Goal: Task Accomplishment & Management: Manage account settings

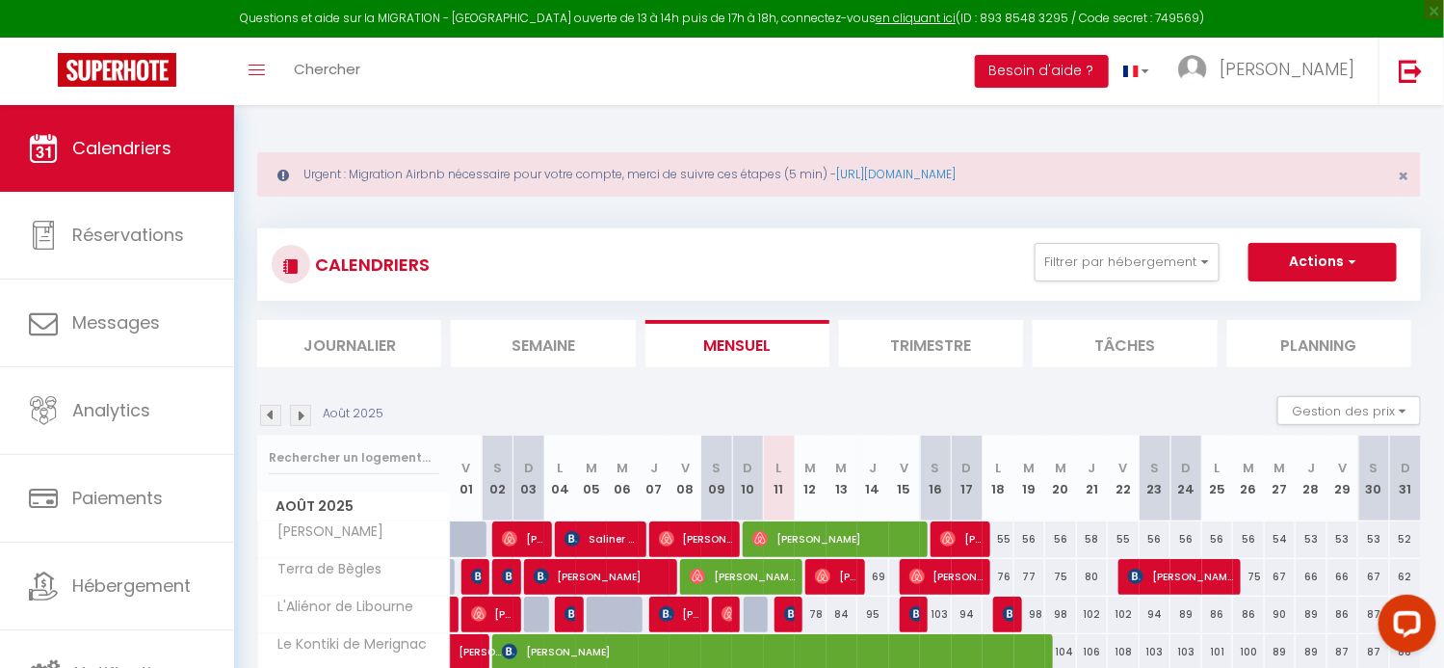
click at [269, 414] on img at bounding box center [270, 415] width 21 height 21
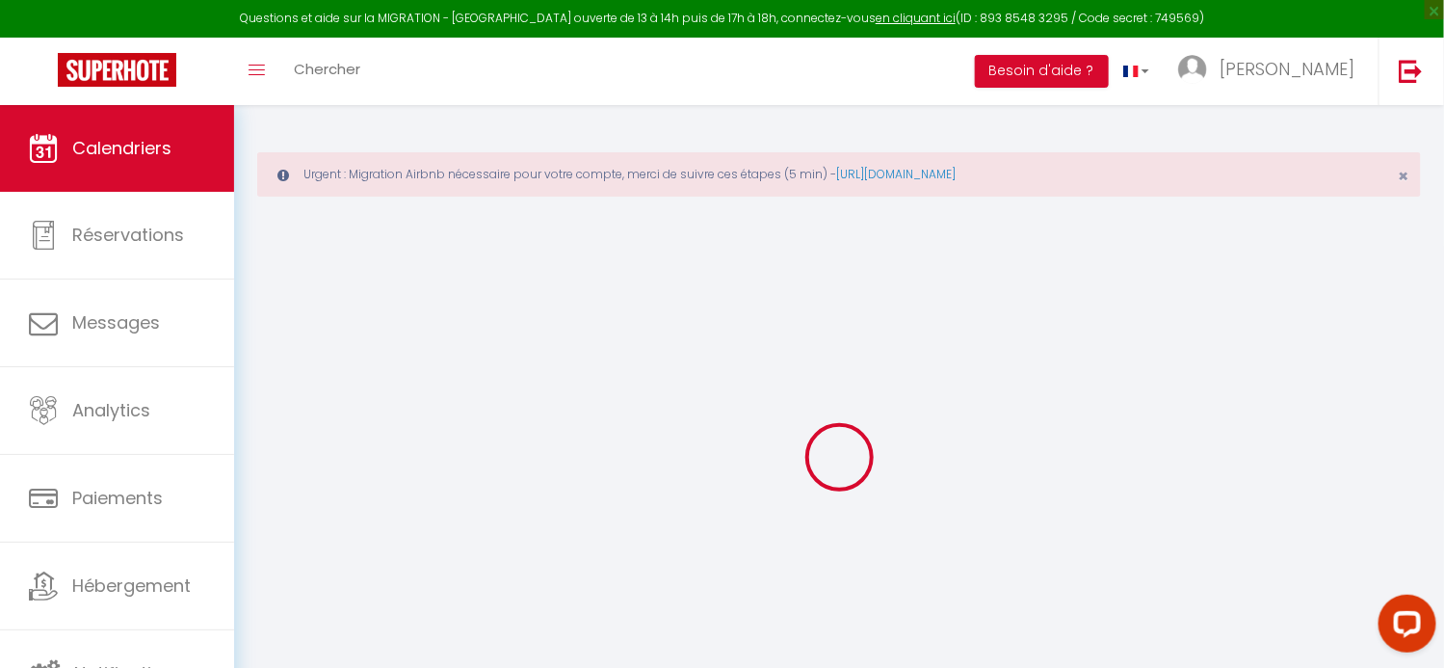
select select
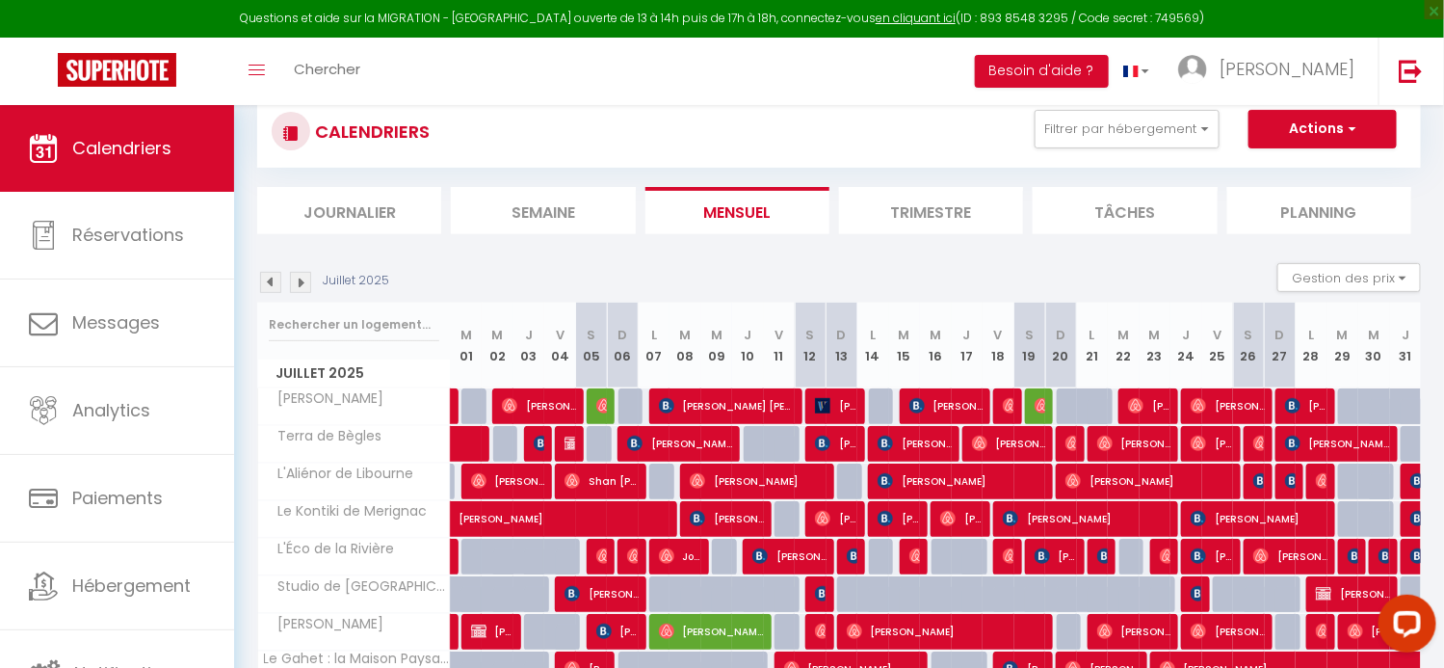
scroll to position [192, 0]
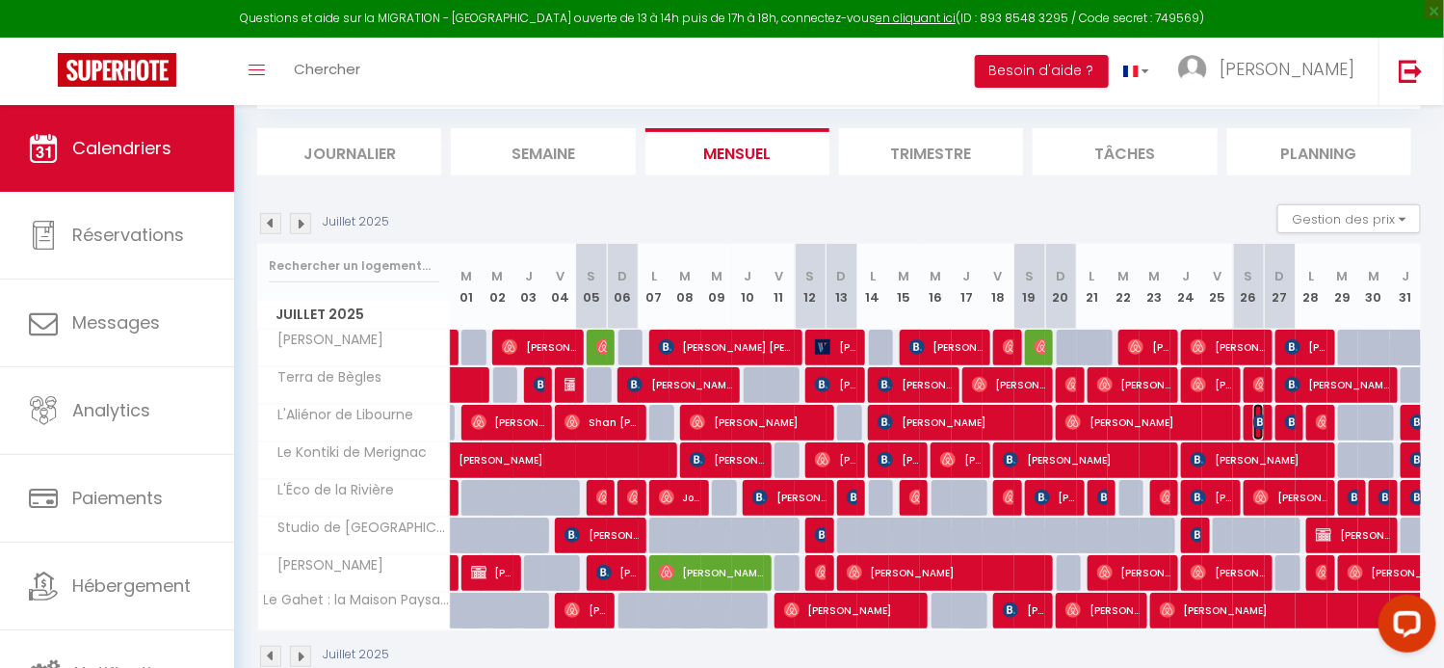
click at [1261, 425] on img at bounding box center [1260, 421] width 15 height 15
select select "OK"
select select "0"
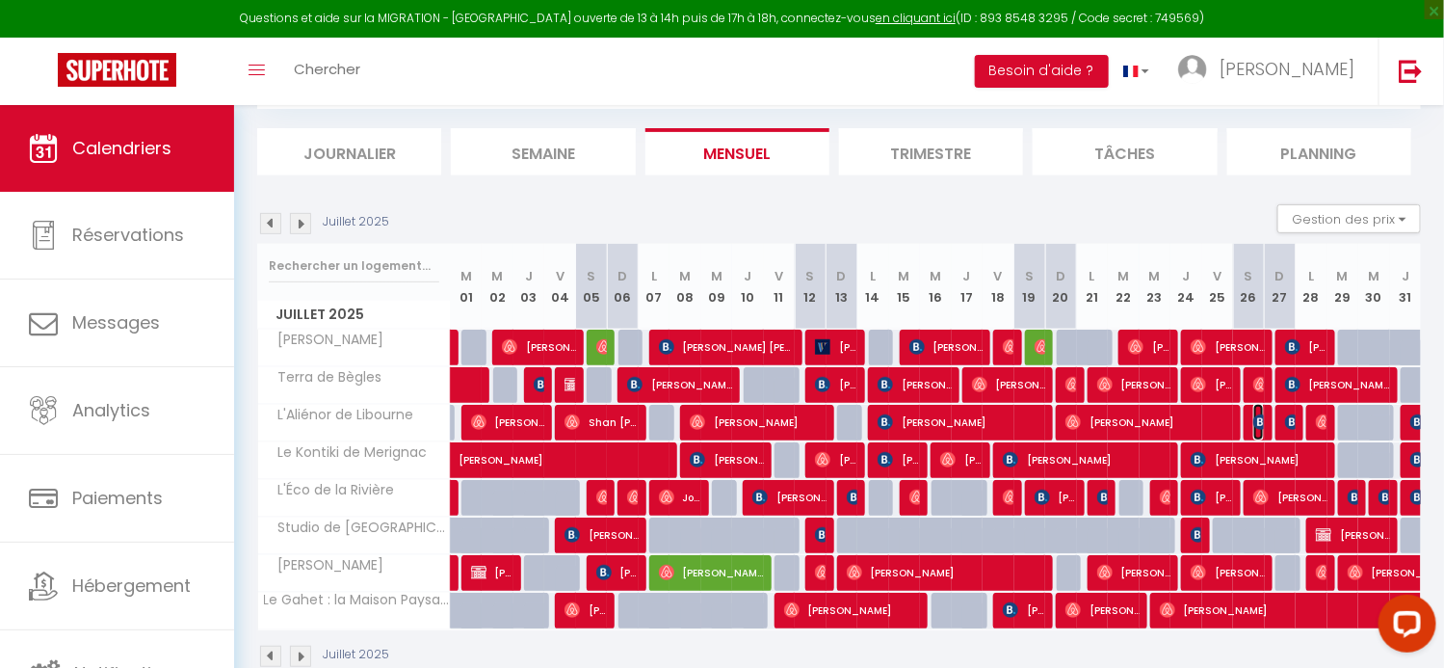
select select "1"
select select
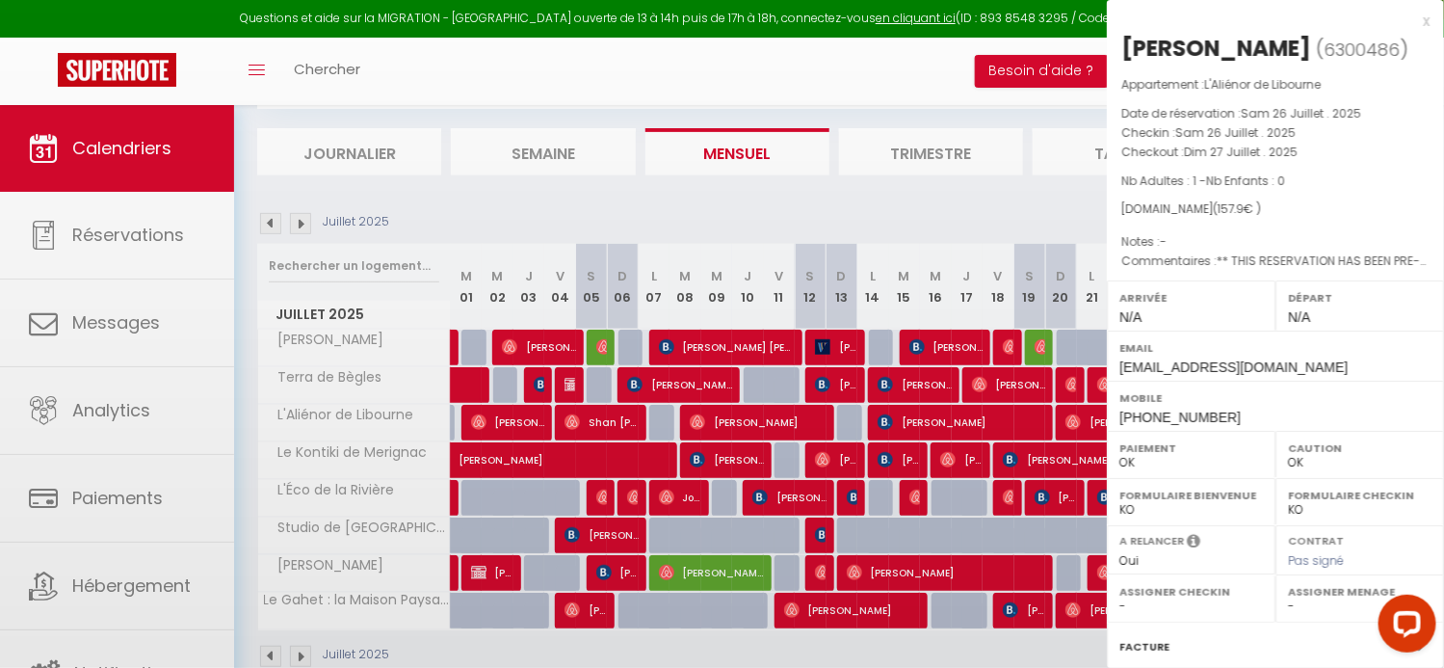
select select "29133"
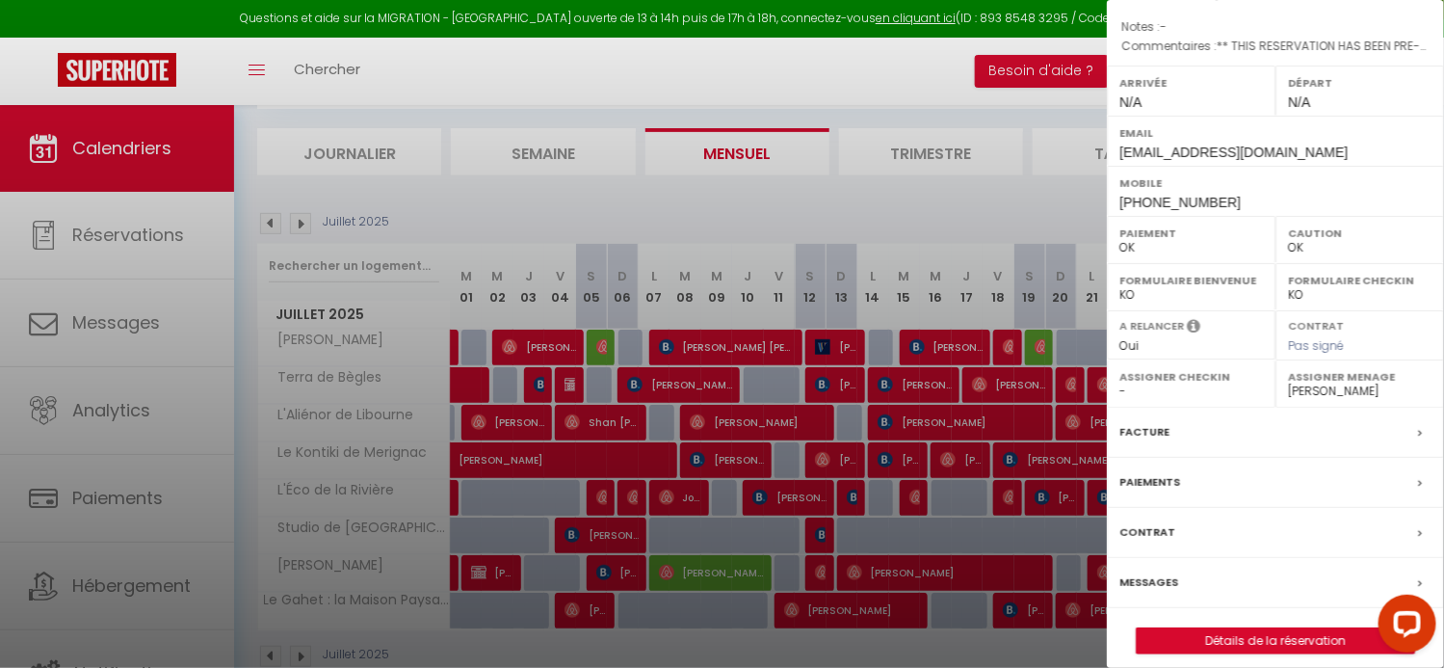
scroll to position [226, 0]
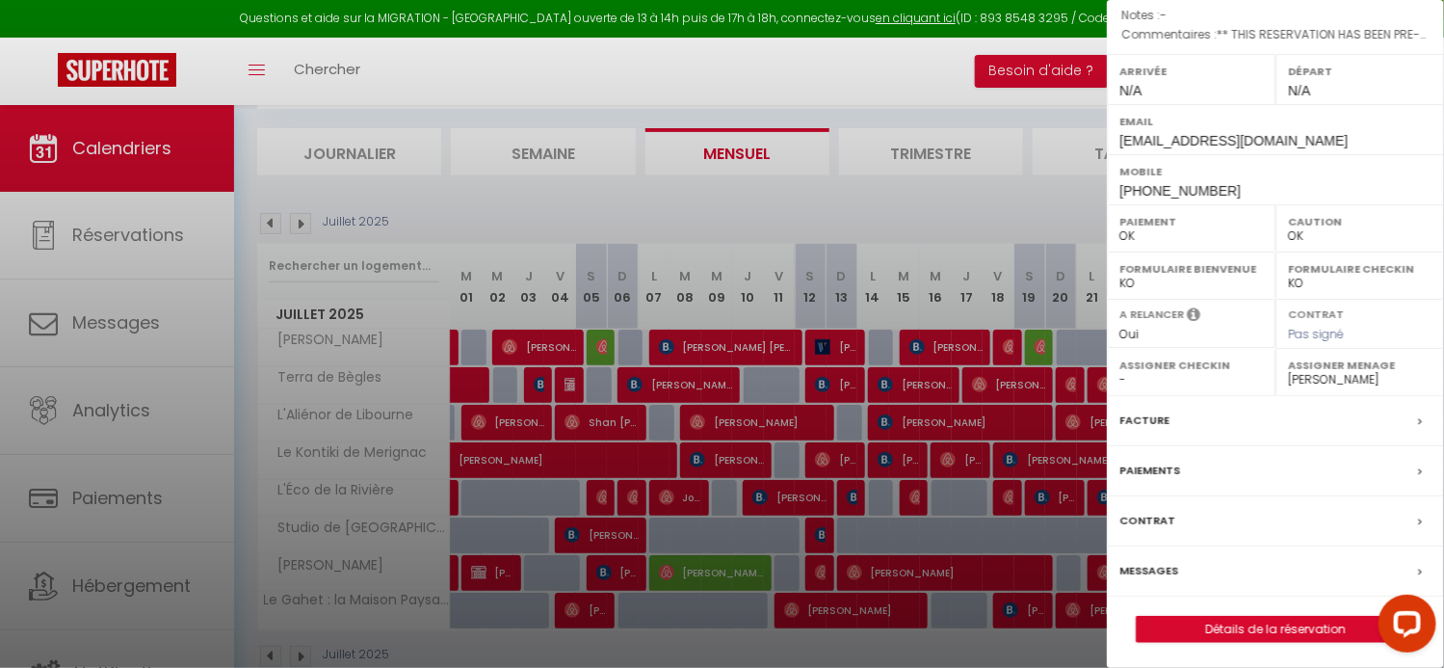
click at [1002, 210] on div at bounding box center [722, 334] width 1444 height 668
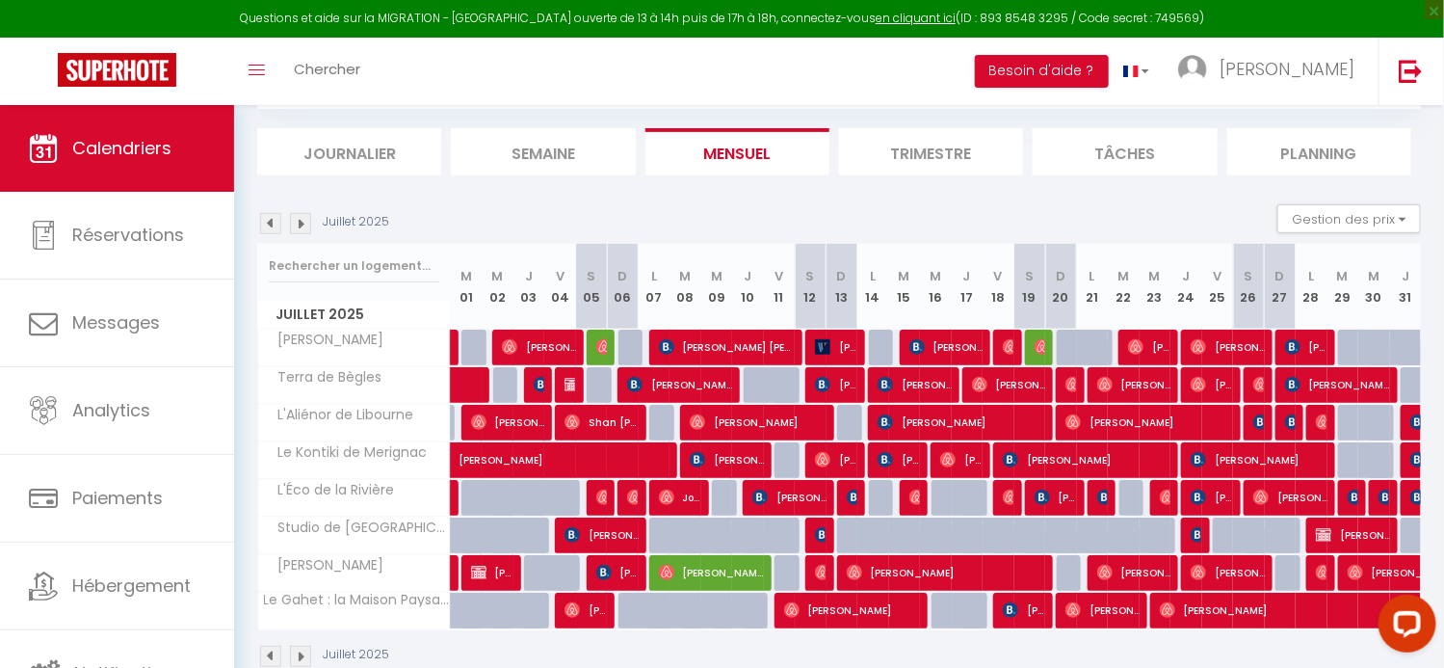
click at [300, 218] on img at bounding box center [300, 223] width 21 height 21
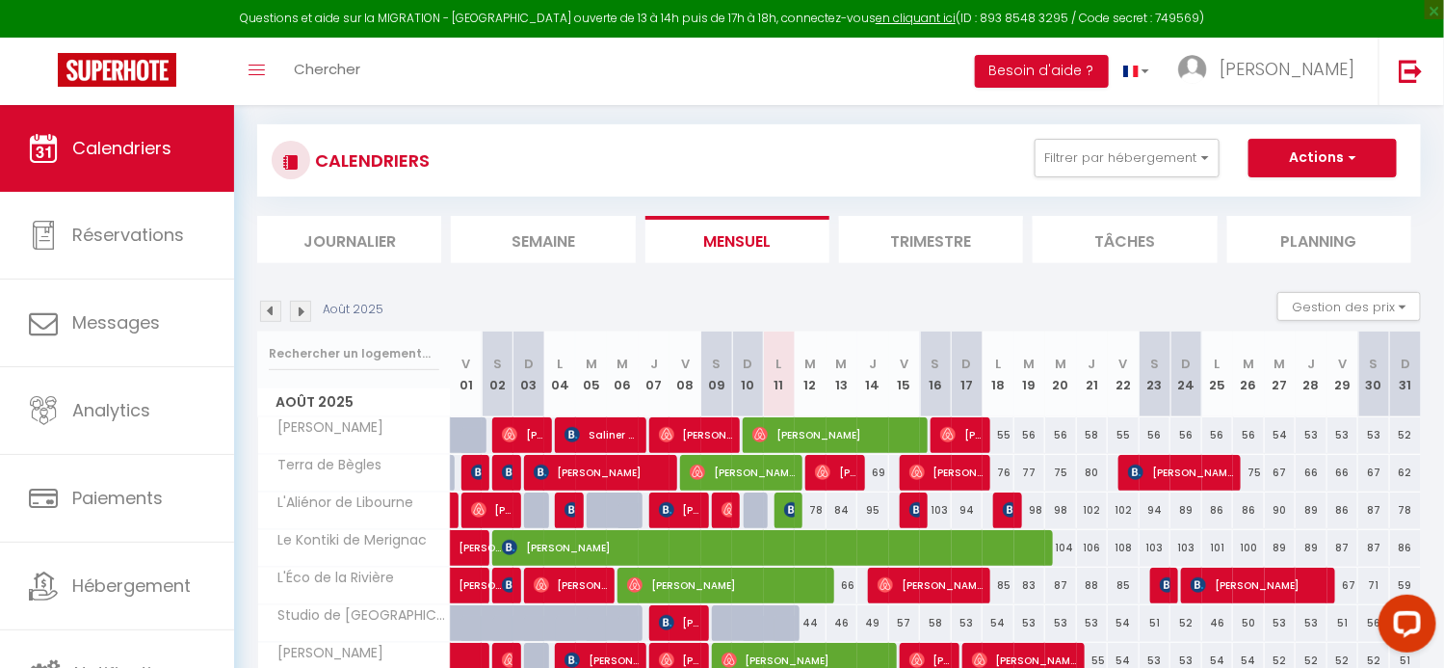
scroll to position [192, 0]
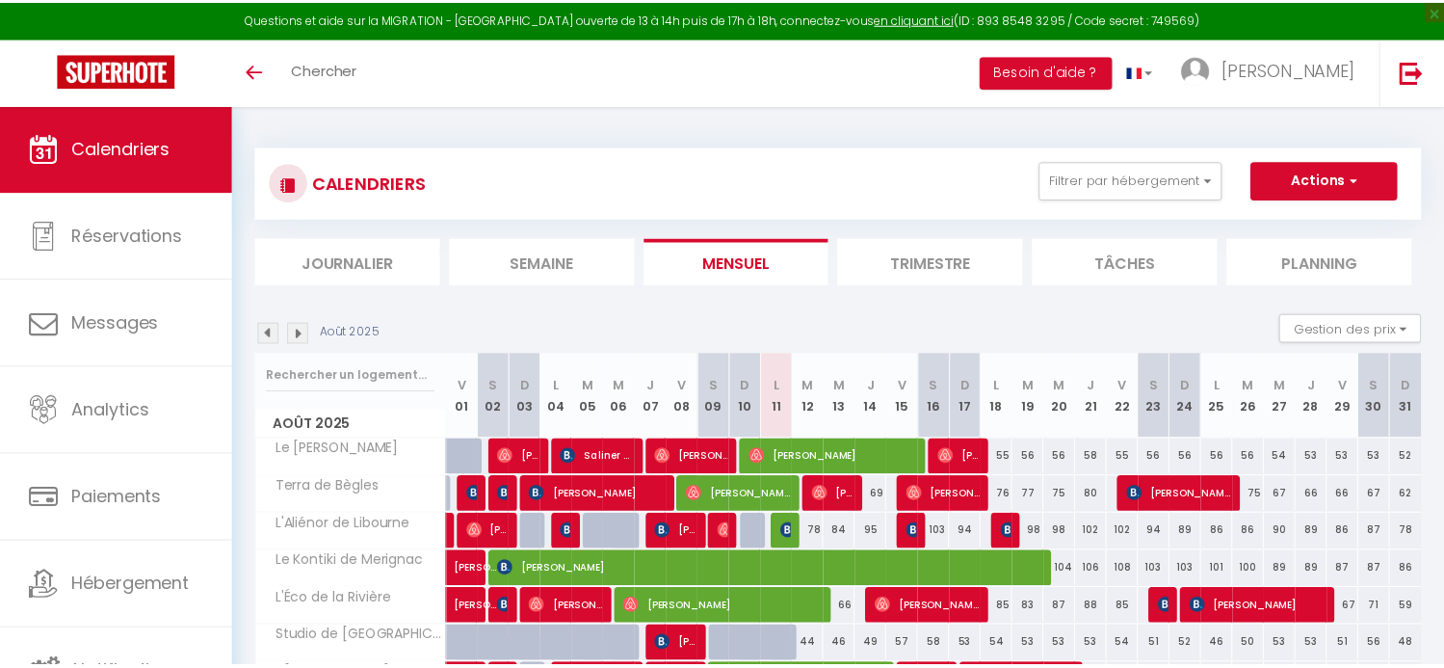
scroll to position [149, 0]
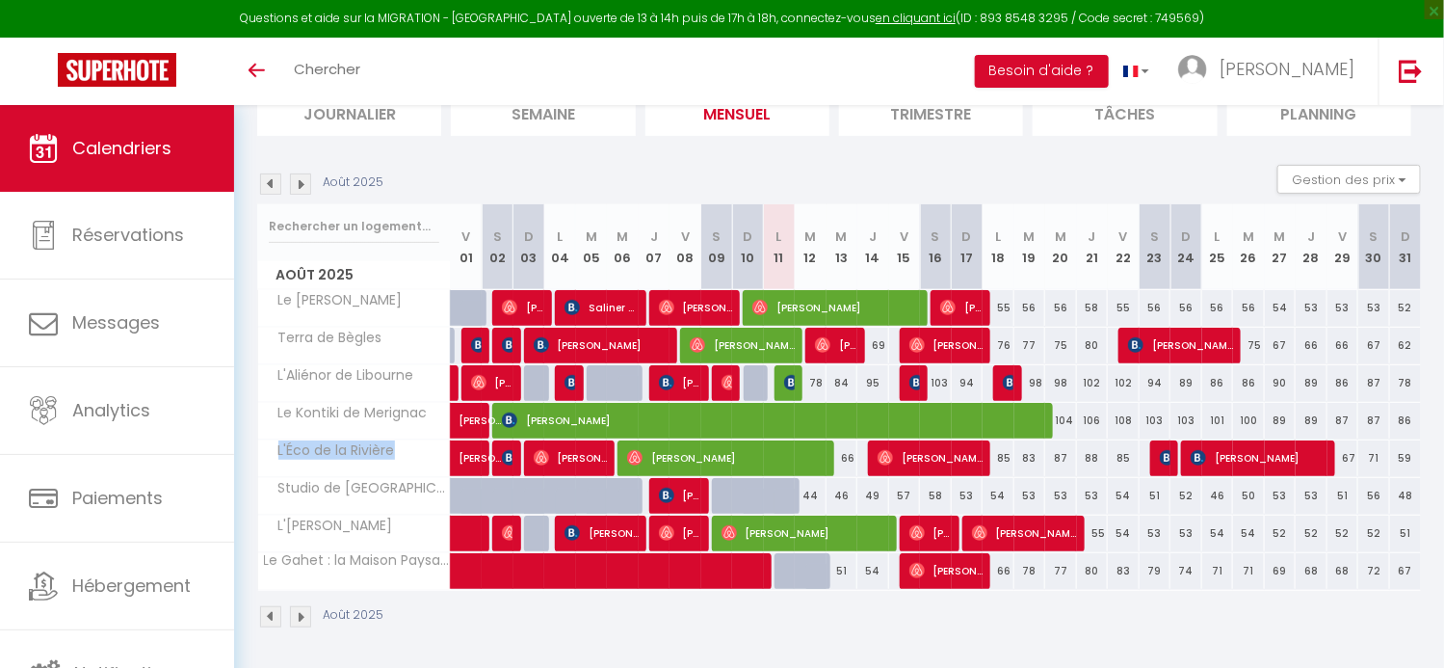
drag, startPoint x: 277, startPoint y: 447, endPoint x: 394, endPoint y: 449, distance: 117.6
click at [394, 449] on span "L'Éco de la Rivière" at bounding box center [330, 450] width 139 height 21
drag, startPoint x: 277, startPoint y: 525, endPoint x: 350, endPoint y: 522, distance: 72.3
click at [350, 522] on span "L'[PERSON_NAME]" at bounding box center [329, 525] width 137 height 21
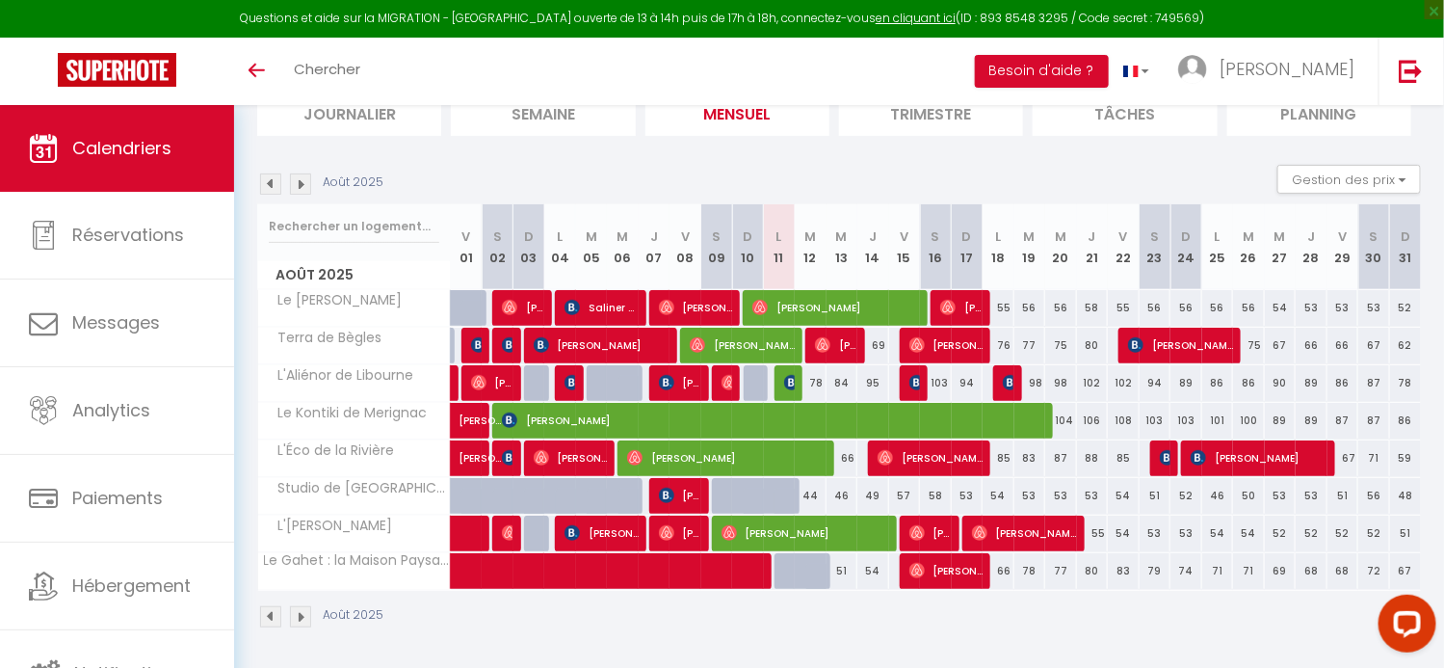
click at [330, 488] on span "Studio de [GEOGRAPHIC_DATA]" at bounding box center [357, 488] width 193 height 21
click at [897, 610] on div "Août 2025" at bounding box center [839, 619] width 1164 height 57
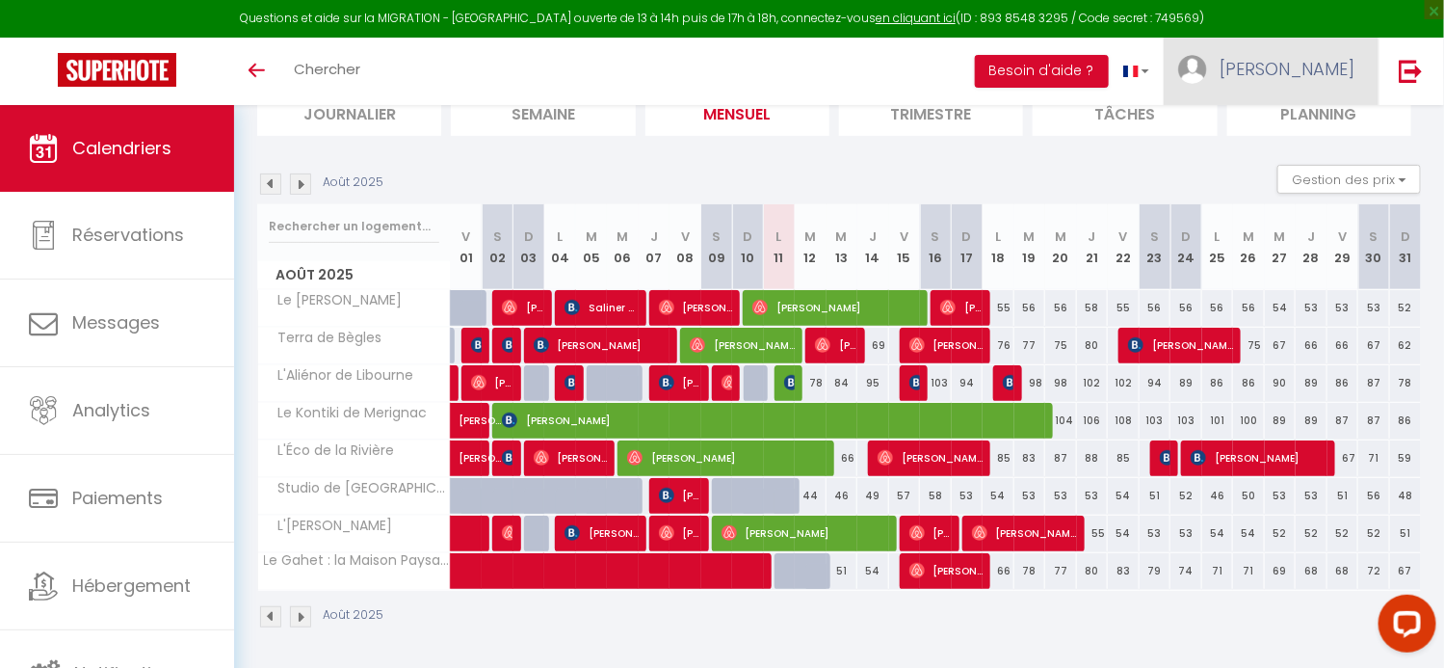
click at [1280, 69] on span "[PERSON_NAME]" at bounding box center [1287, 69] width 135 height 24
click at [1298, 139] on link "Paramètres" at bounding box center [1301, 134] width 143 height 33
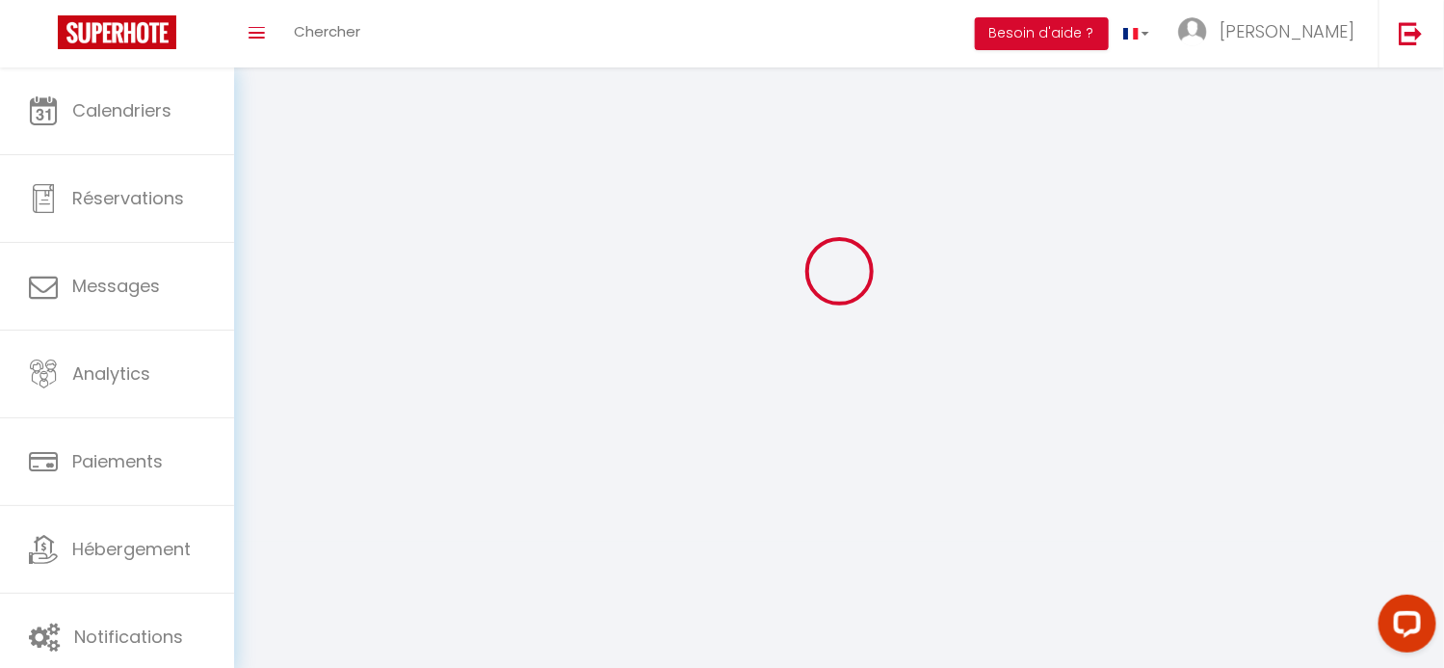
type input "[PERSON_NAME]"
type input "LE BOURSE"
type input "0678689284"
type input "[STREET_ADDRESS]"
type input "33360"
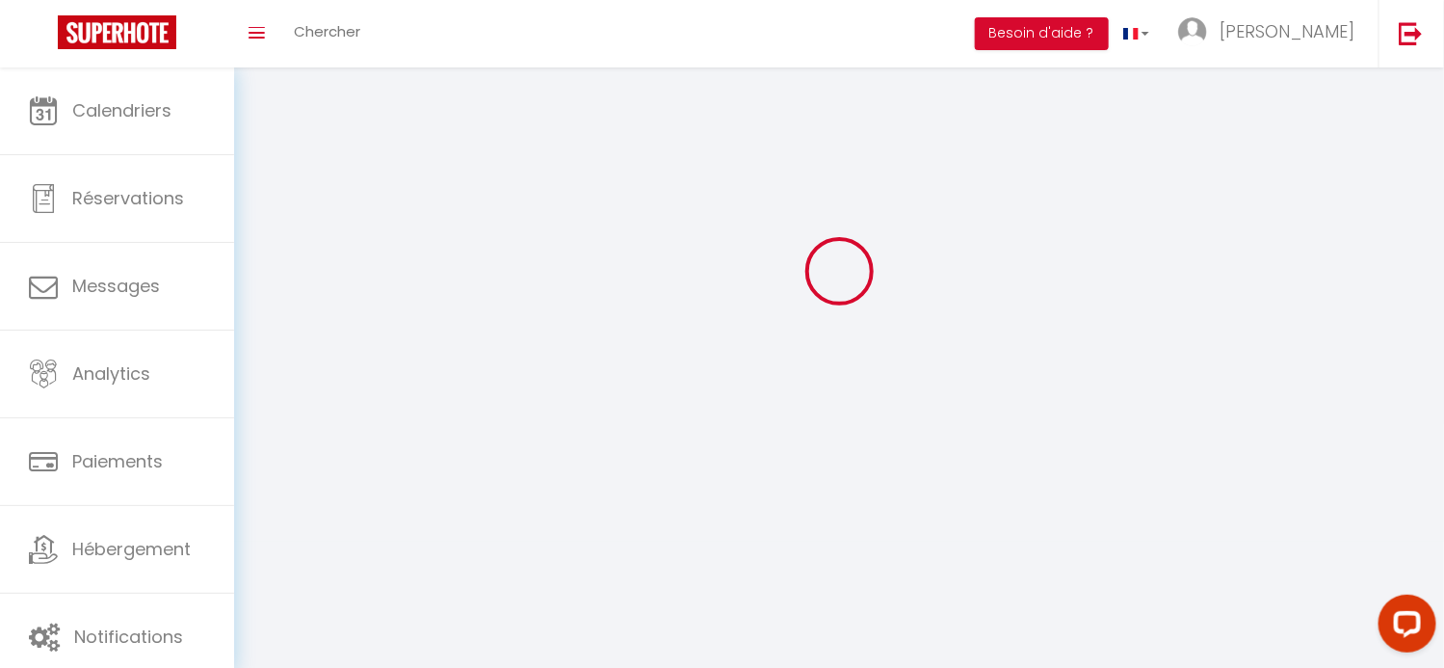
type input "LIGNAN DE [GEOGRAPHIC_DATA]"
type input "RTPfbUTkT2ZBPVcEby7Eickv0"
type input "Z1hrgIjN1ayNiS9TZwnxbwBna"
select select "28"
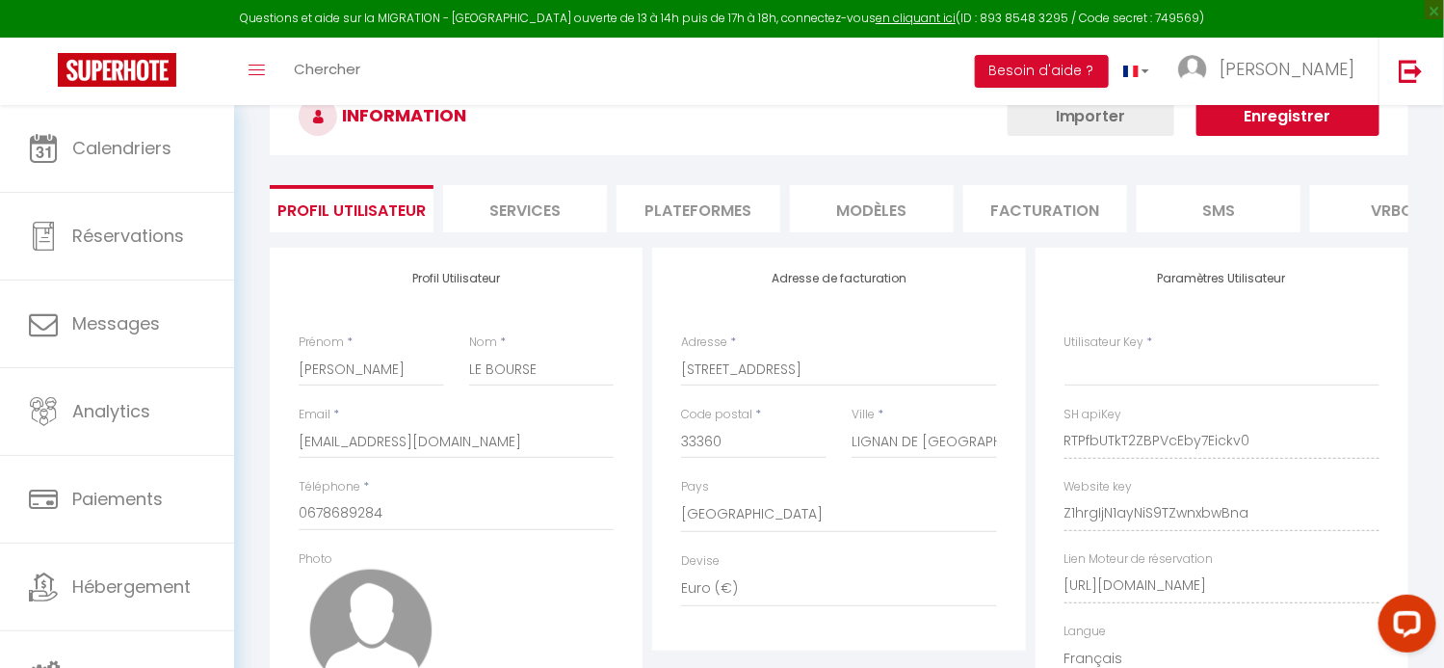
type input "RTPfbUTkT2ZBPVcEby7Eickv0"
type input "Z1hrgIjN1ayNiS9TZwnxbwBna"
type input "[URL][DOMAIN_NAME]"
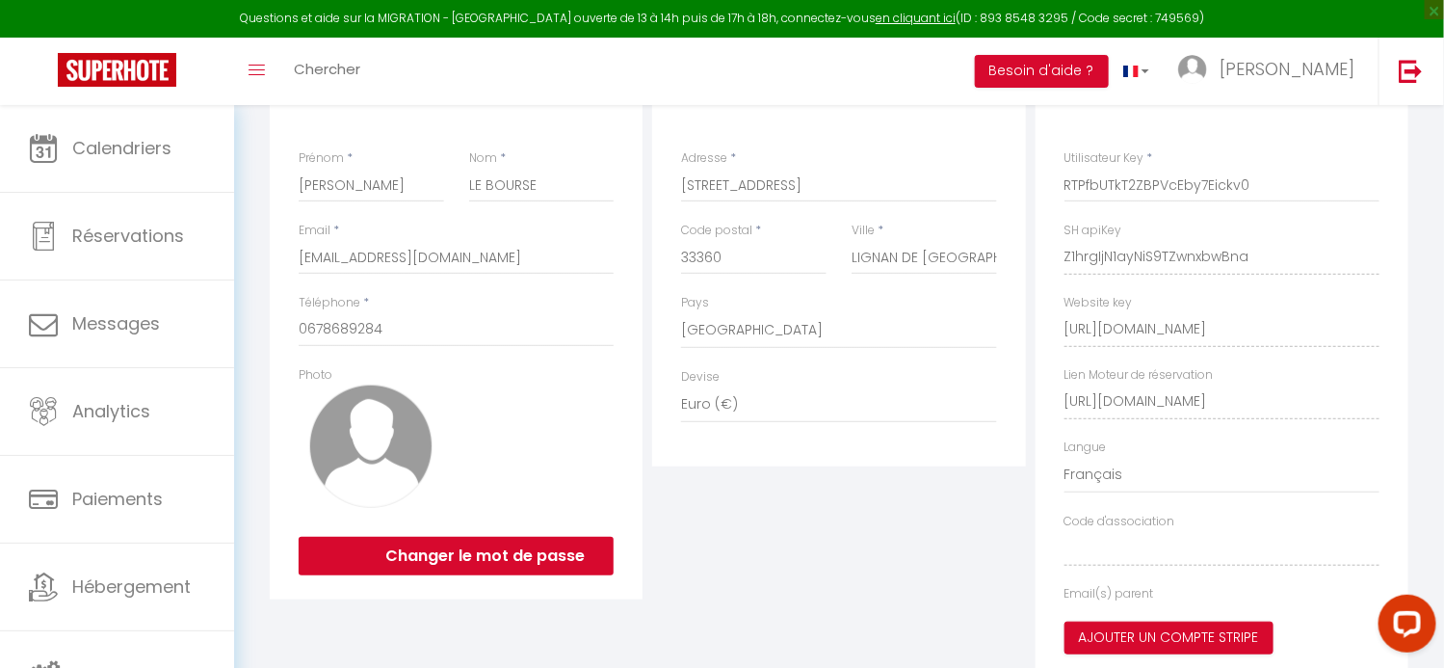
select select "fr"
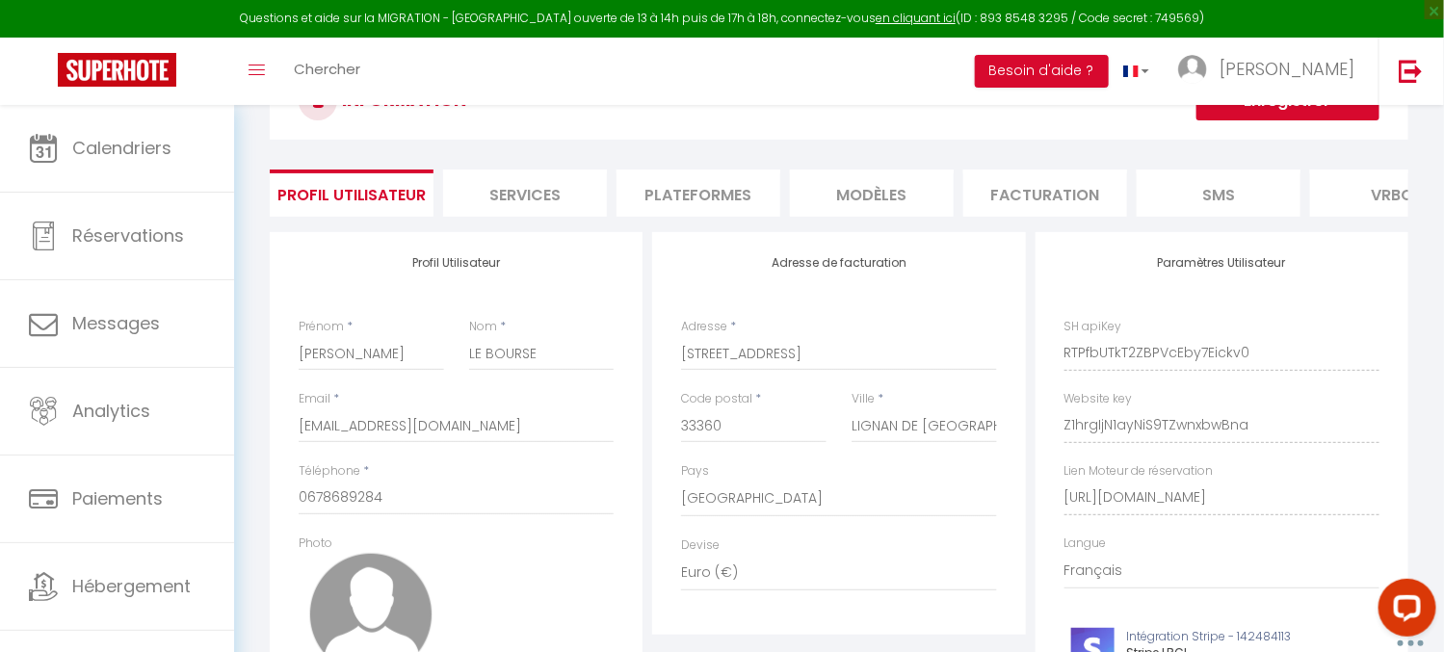
scroll to position [75, 0]
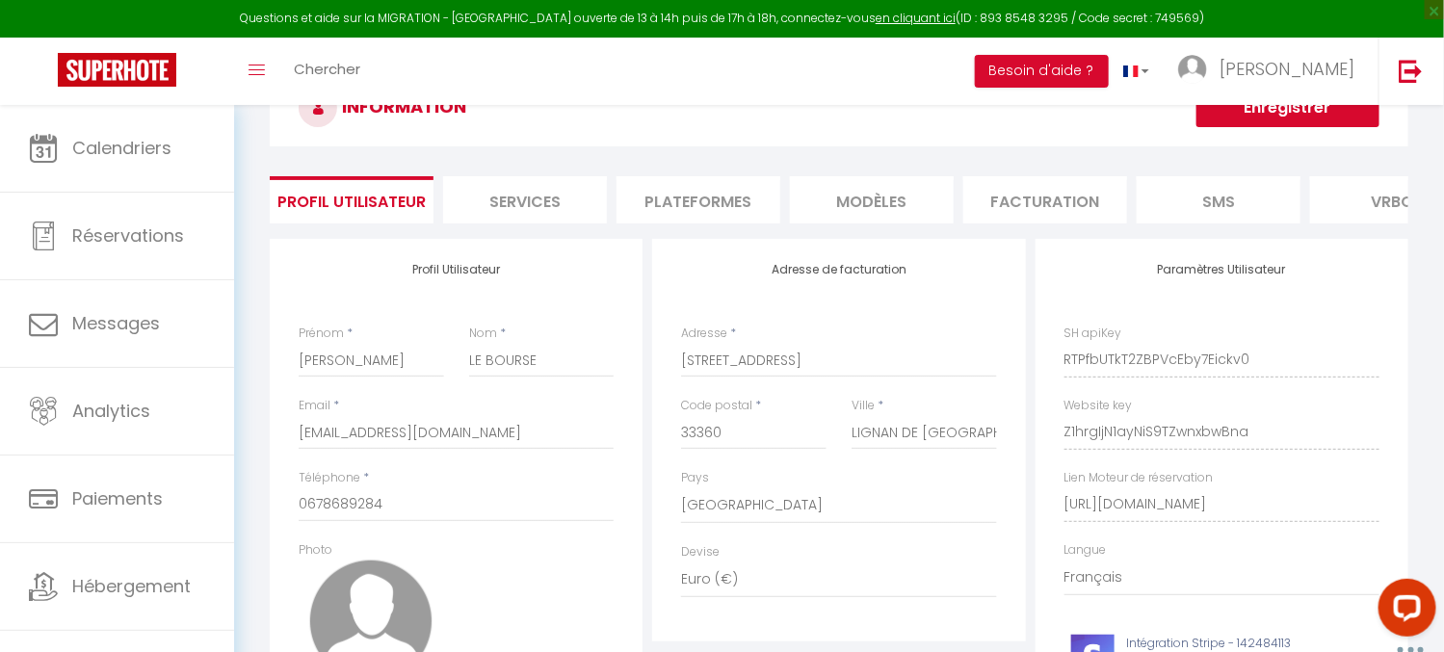
click at [708, 203] on li "Plateformes" at bounding box center [699, 199] width 164 height 47
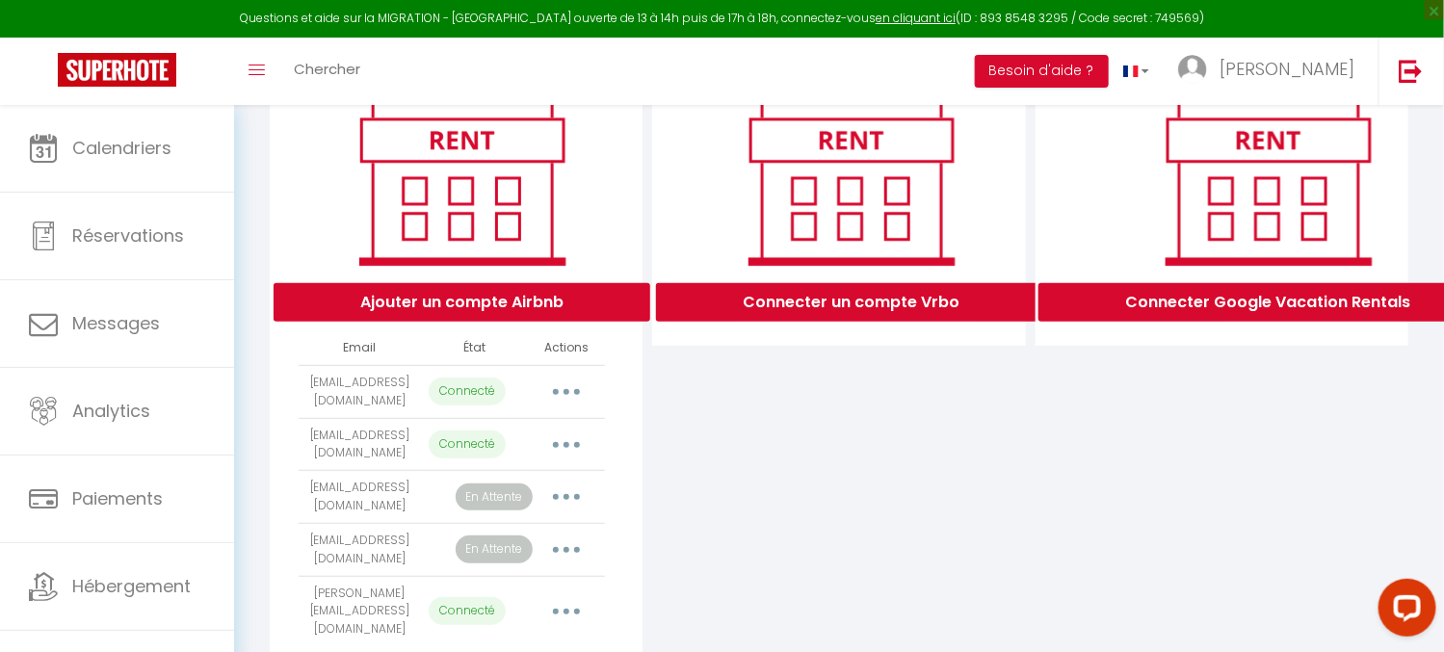
scroll to position [330, 0]
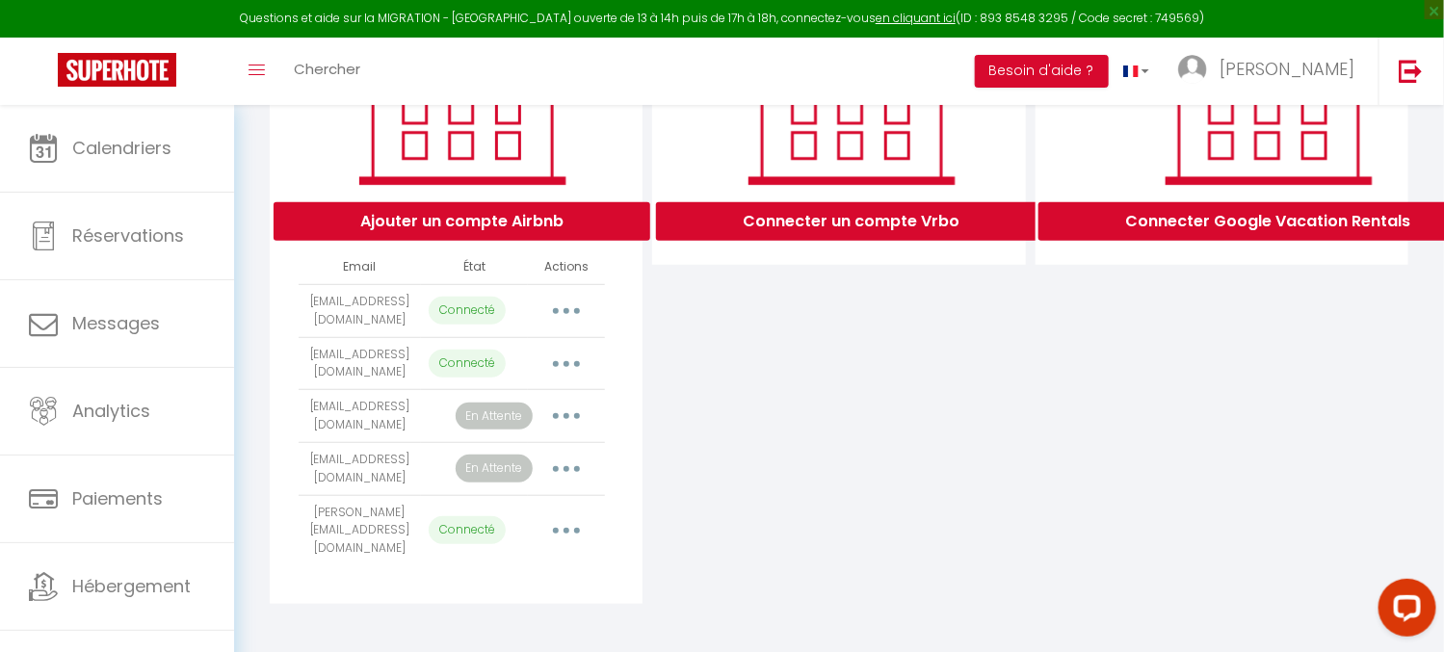
drag, startPoint x: 309, startPoint y: 368, endPoint x: 452, endPoint y: 395, distance: 145.1
click at [452, 390] on tr "[EMAIL_ADDRESS][DOMAIN_NAME] Connecté Importer les appartements Supprimer Recon…" at bounding box center [451, 363] width 305 height 53
click at [742, 382] on div "Connecter un compte Vrbo" at bounding box center [838, 294] width 382 height 620
click at [560, 379] on button "button" at bounding box center [567, 364] width 54 height 31
click at [754, 371] on div "Connecter un compte Vrbo" at bounding box center [838, 294] width 382 height 620
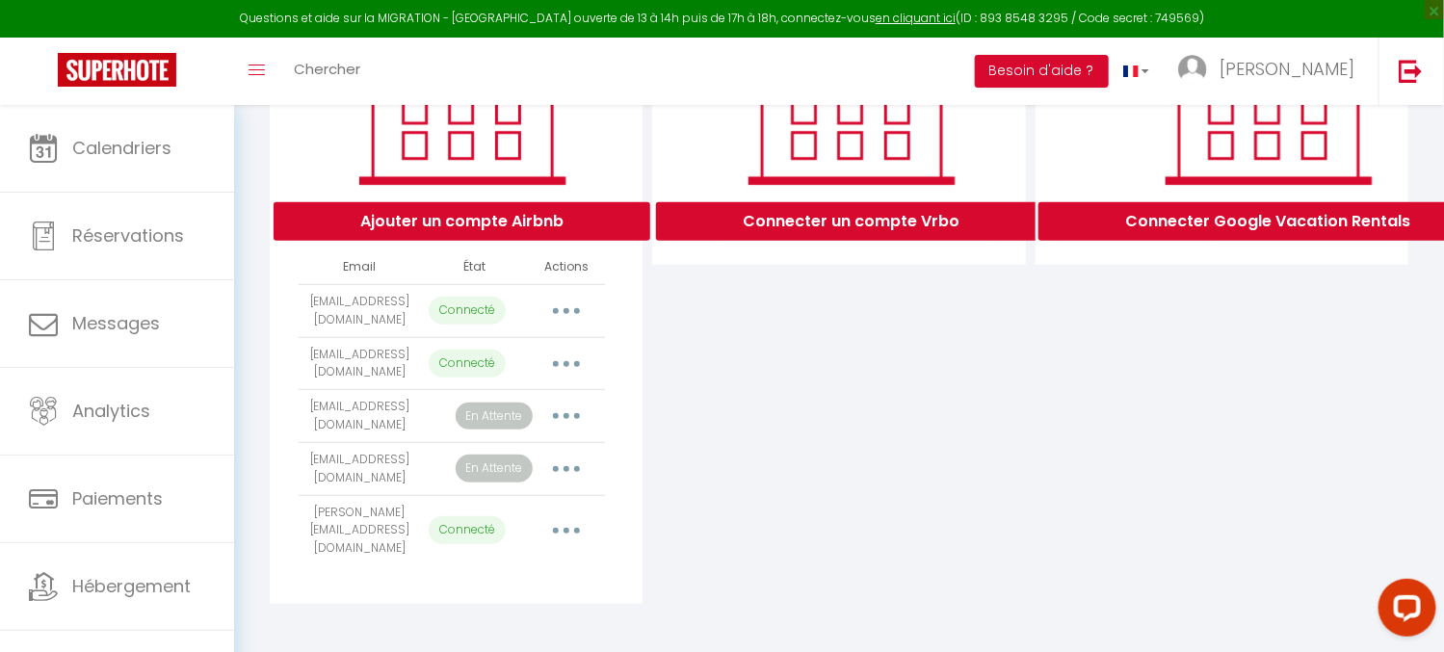
click at [567, 380] on button "button" at bounding box center [567, 364] width 54 height 31
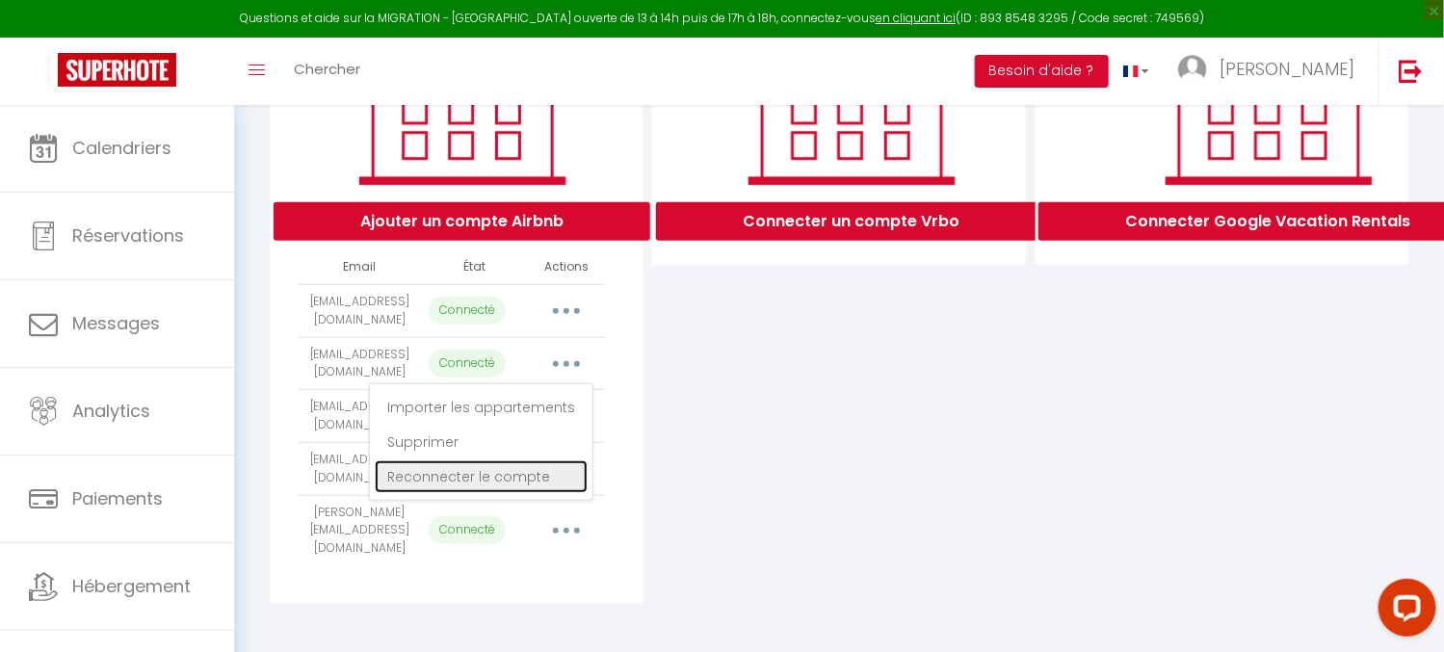
click at [514, 488] on link "Reconnecter le compte" at bounding box center [481, 477] width 213 height 33
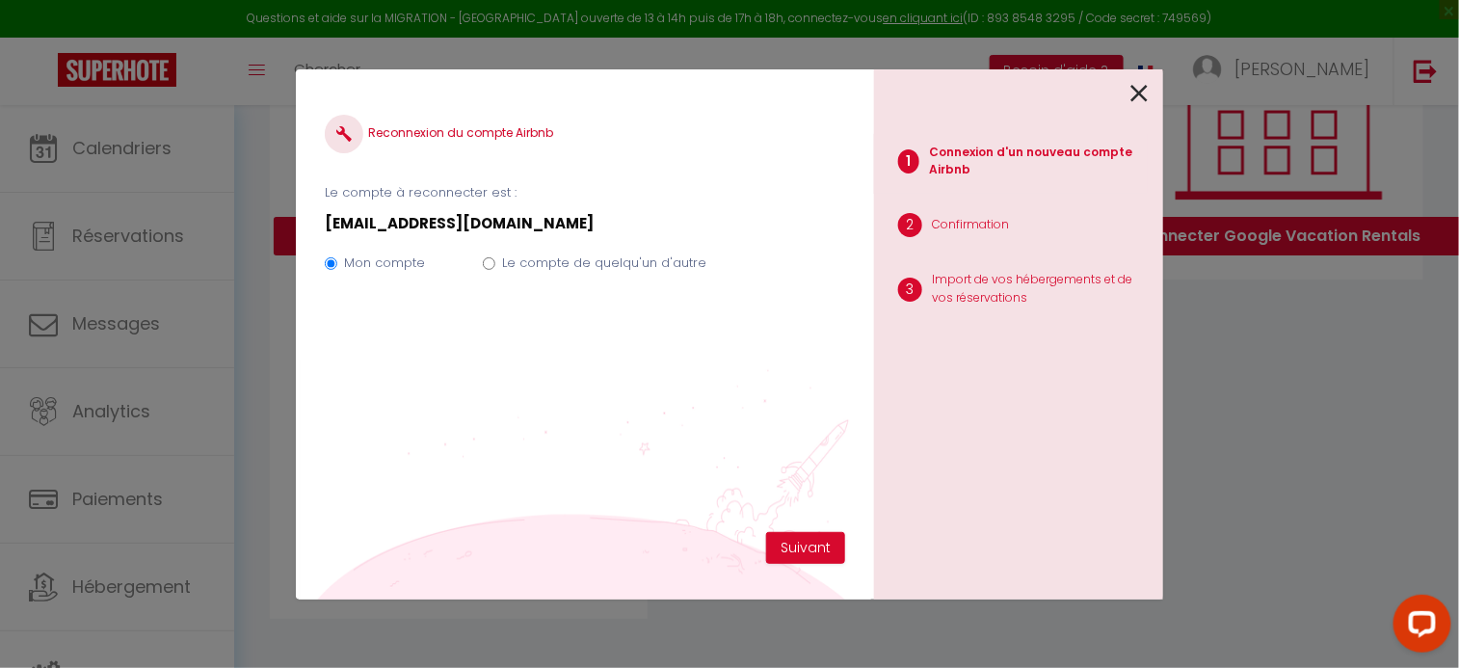
click at [1141, 85] on icon at bounding box center [1138, 93] width 17 height 29
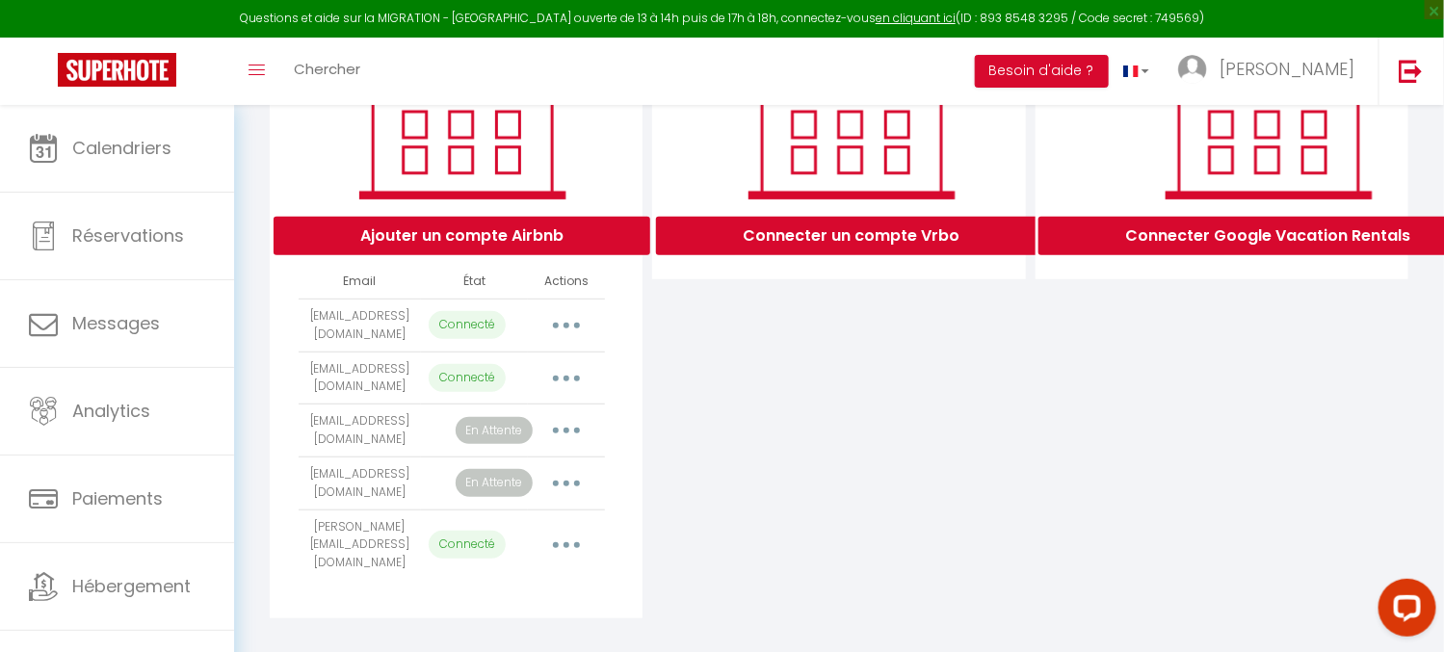
click at [854, 451] on div "Connecter un compte Vrbo" at bounding box center [838, 308] width 382 height 620
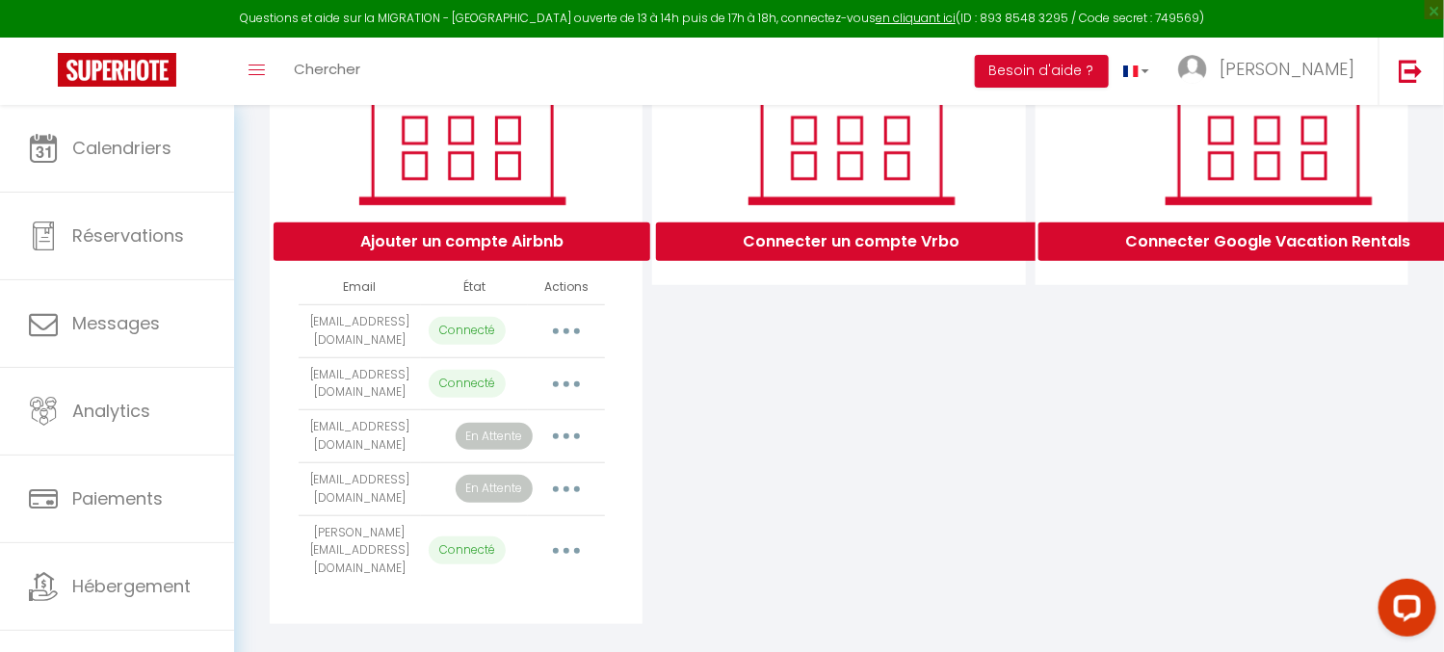
scroll to position [330, 0]
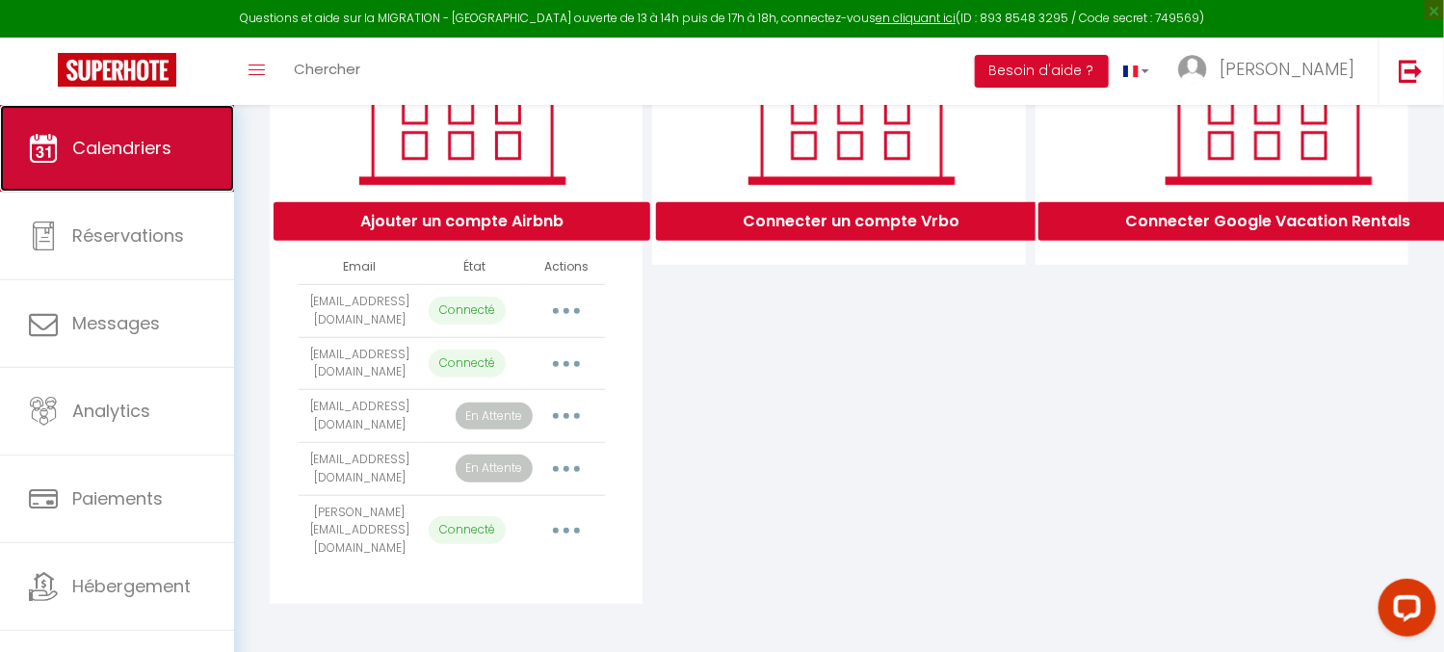
click at [137, 172] on link "Calendriers" at bounding box center [117, 148] width 234 height 87
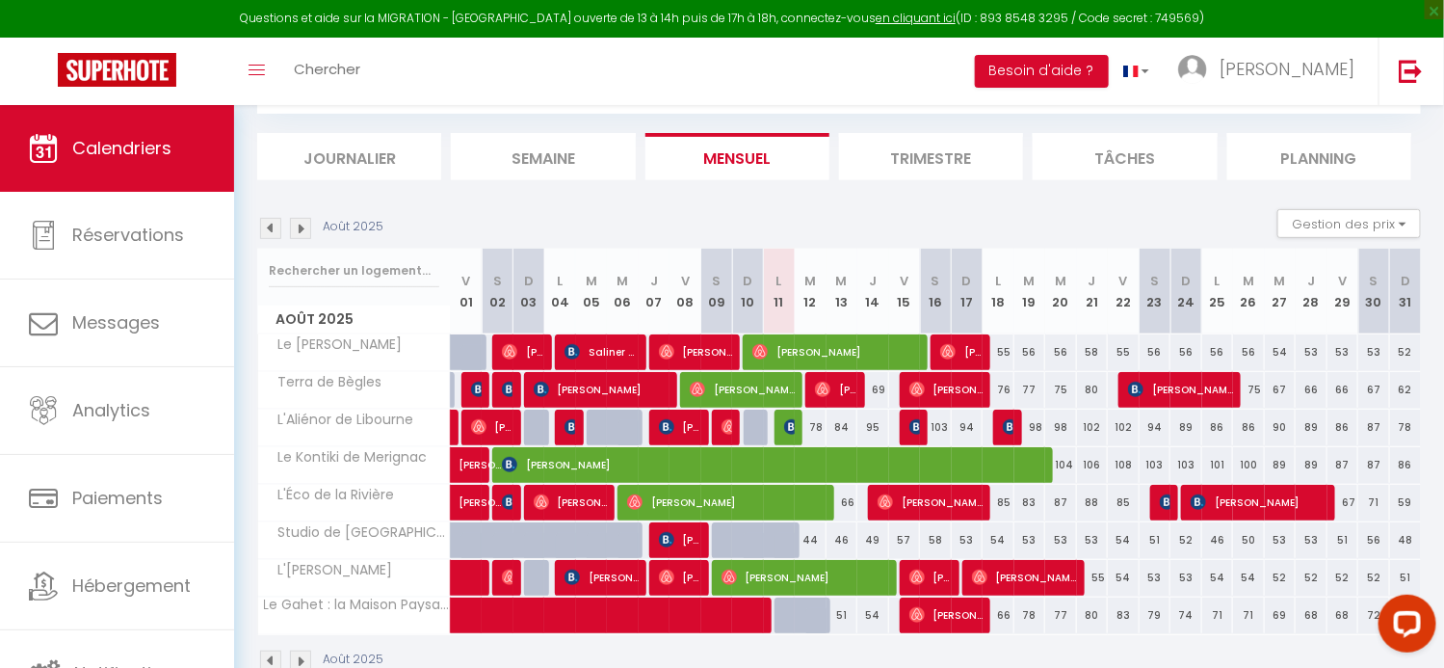
scroll to position [230, 0]
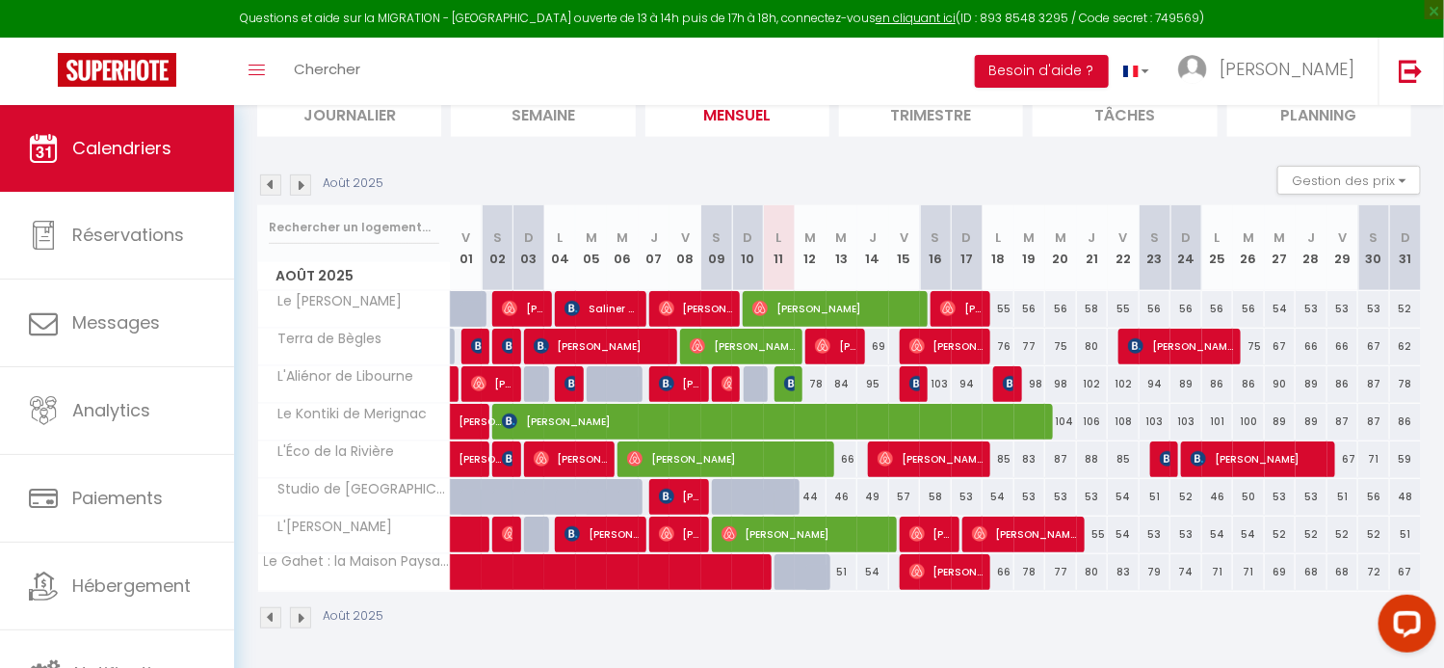
click at [808, 496] on div "44" at bounding box center [811, 497] width 32 height 36
type input "44"
type input "[DATE]"
type input "Mer 13 Août 2025"
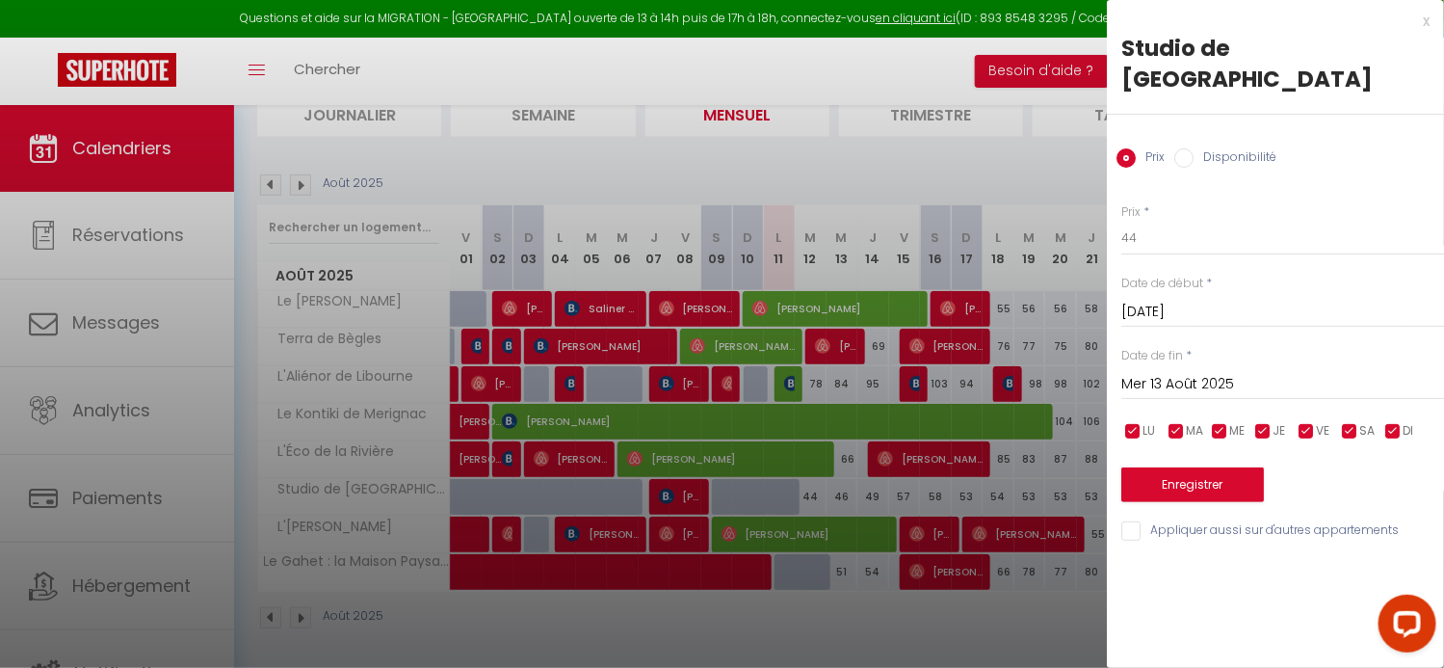
click at [1221, 300] on input "[DATE]" at bounding box center [1282, 312] width 323 height 25
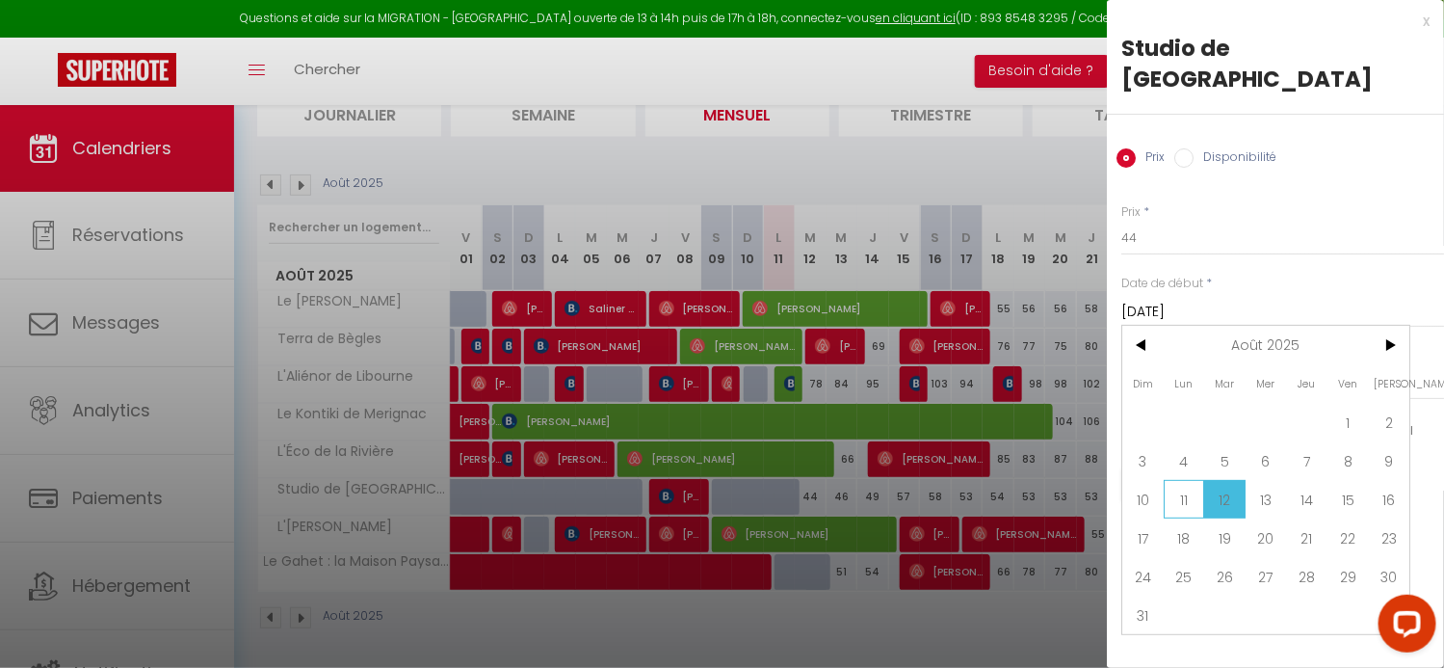
click at [1188, 480] on span "11" at bounding box center [1184, 499] width 41 height 39
type input "Lun 11 Août 2025"
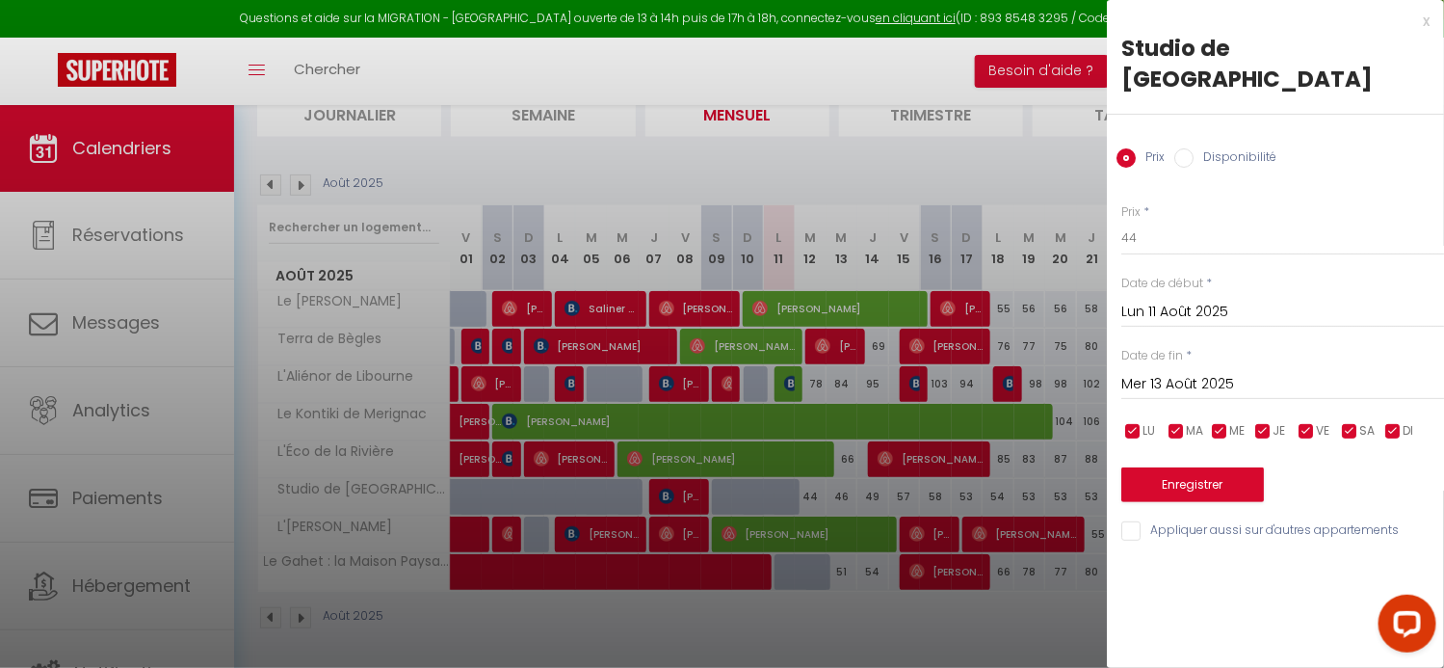
click at [1187, 372] on input "Mer 13 Août 2025" at bounding box center [1282, 384] width 323 height 25
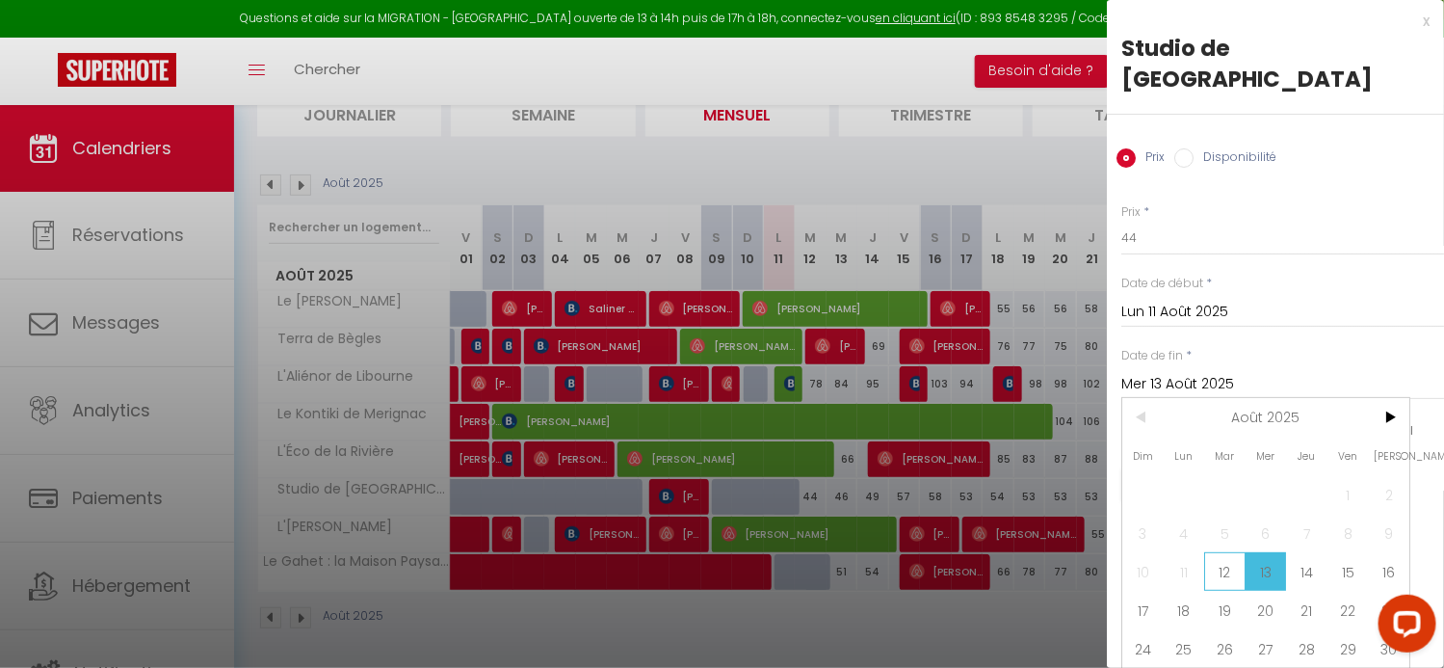
click at [1231, 552] on span "12" at bounding box center [1224, 571] width 41 height 39
type input "[DATE]"
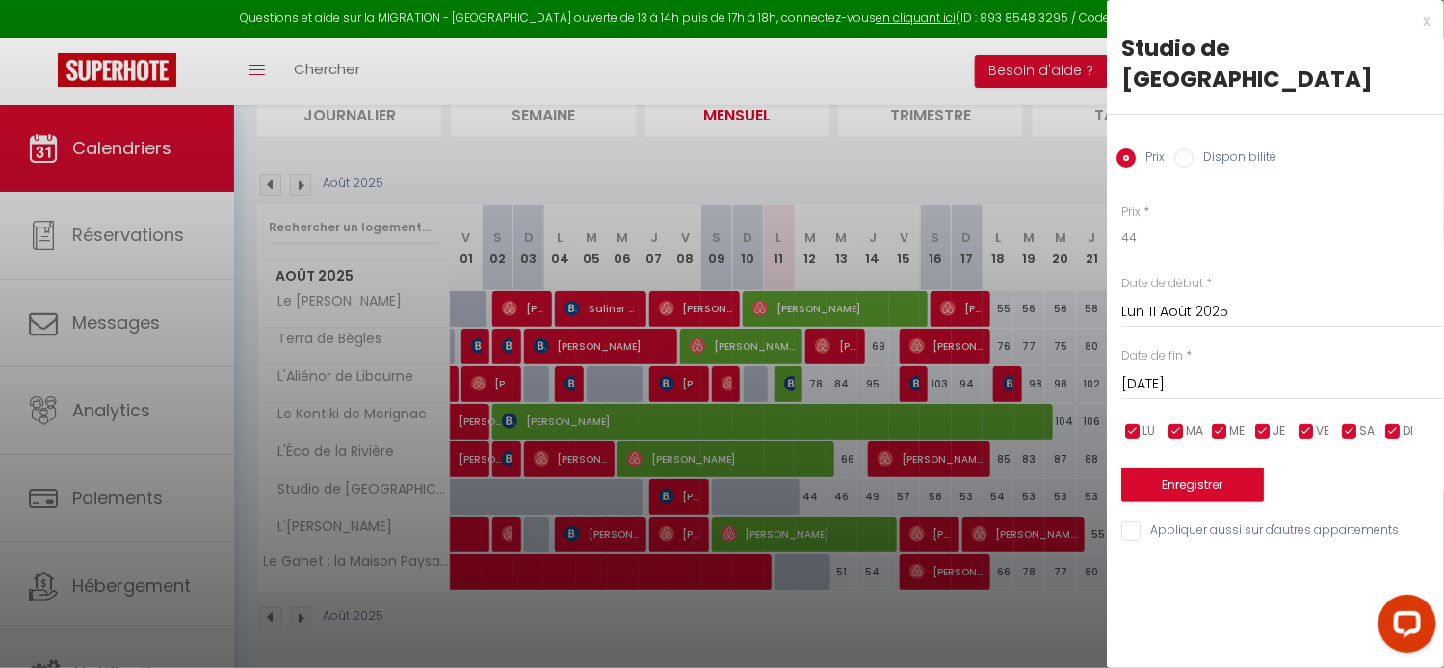
click at [1184, 148] on input "Disponibilité" at bounding box center [1183, 157] width 19 height 19
radio input "true"
radio input "false"
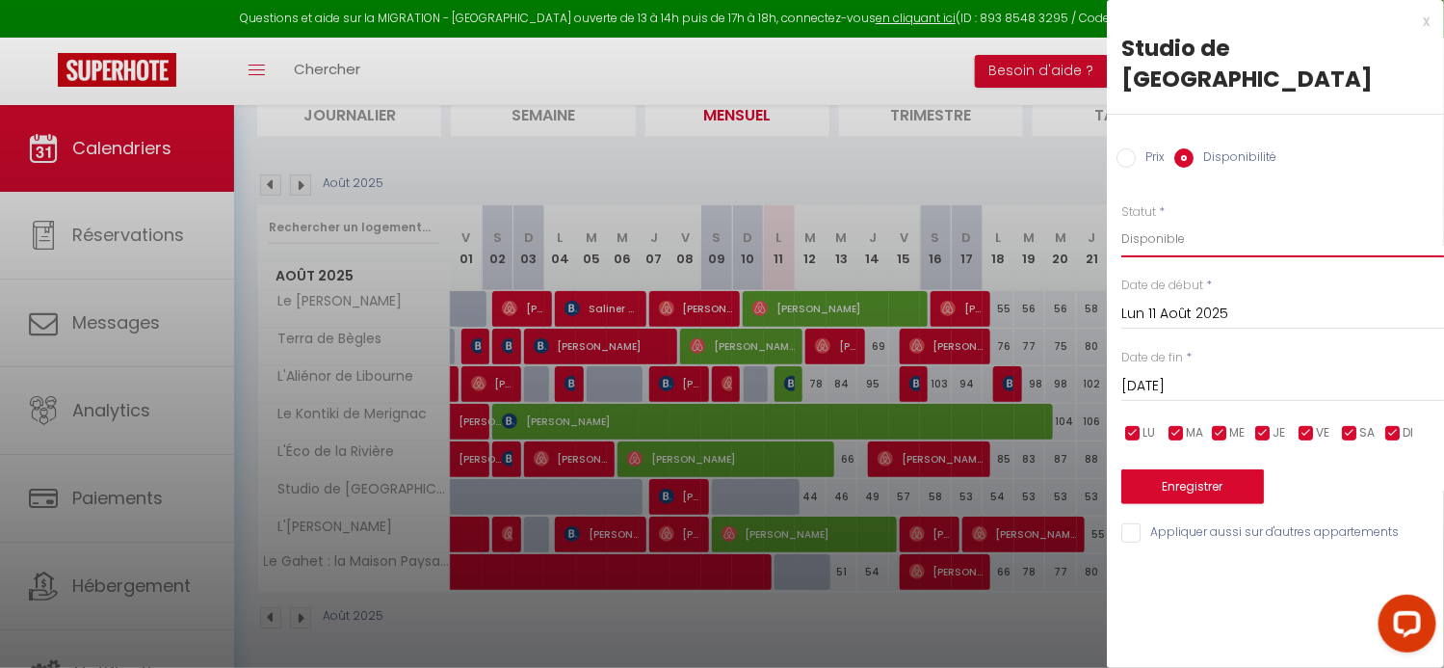
click at [1194, 221] on select "Disponible Indisponible" at bounding box center [1282, 239] width 323 height 37
select select "0"
click at [1121, 221] on select "Disponible Indisponible" at bounding box center [1282, 239] width 323 height 37
click at [1424, 18] on div "x" at bounding box center [1268, 21] width 323 height 23
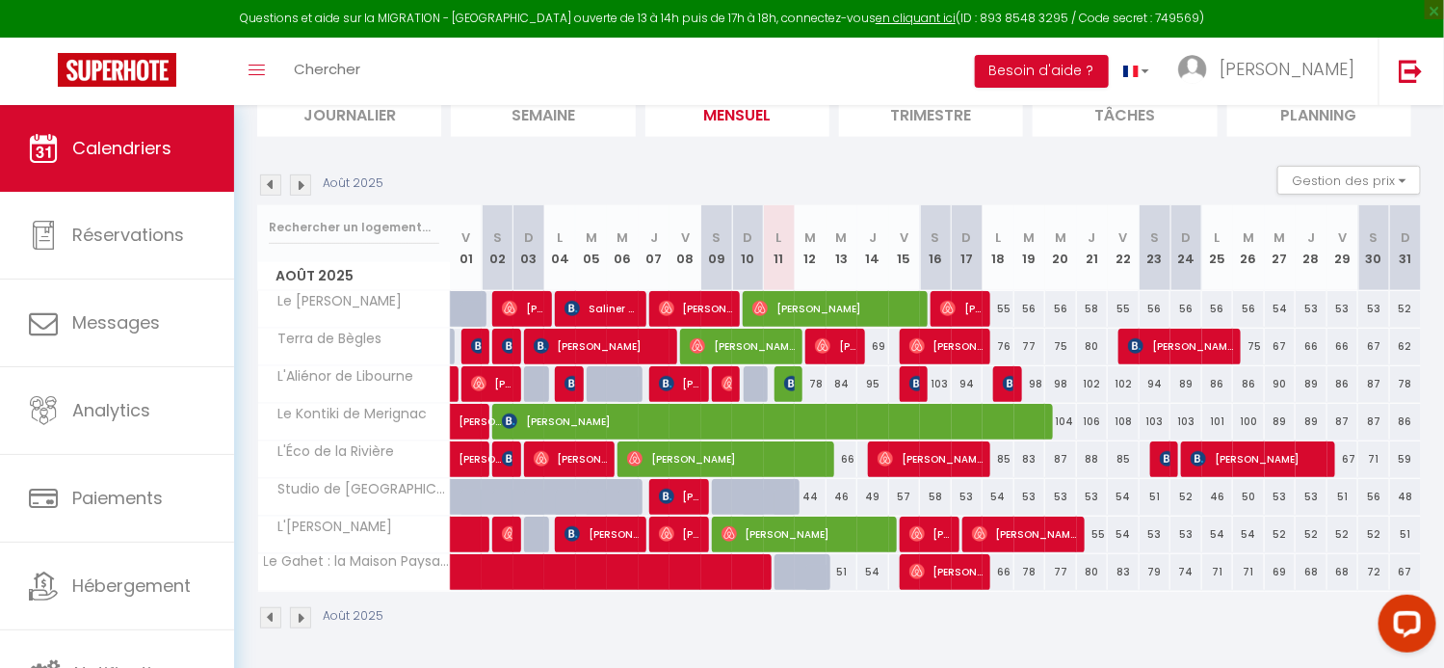
click at [907, 632] on div "Août 2025" at bounding box center [839, 620] width 1164 height 57
click at [683, 500] on span "[PERSON_NAME]" at bounding box center [680, 496] width 42 height 37
select select "OK"
select select "0"
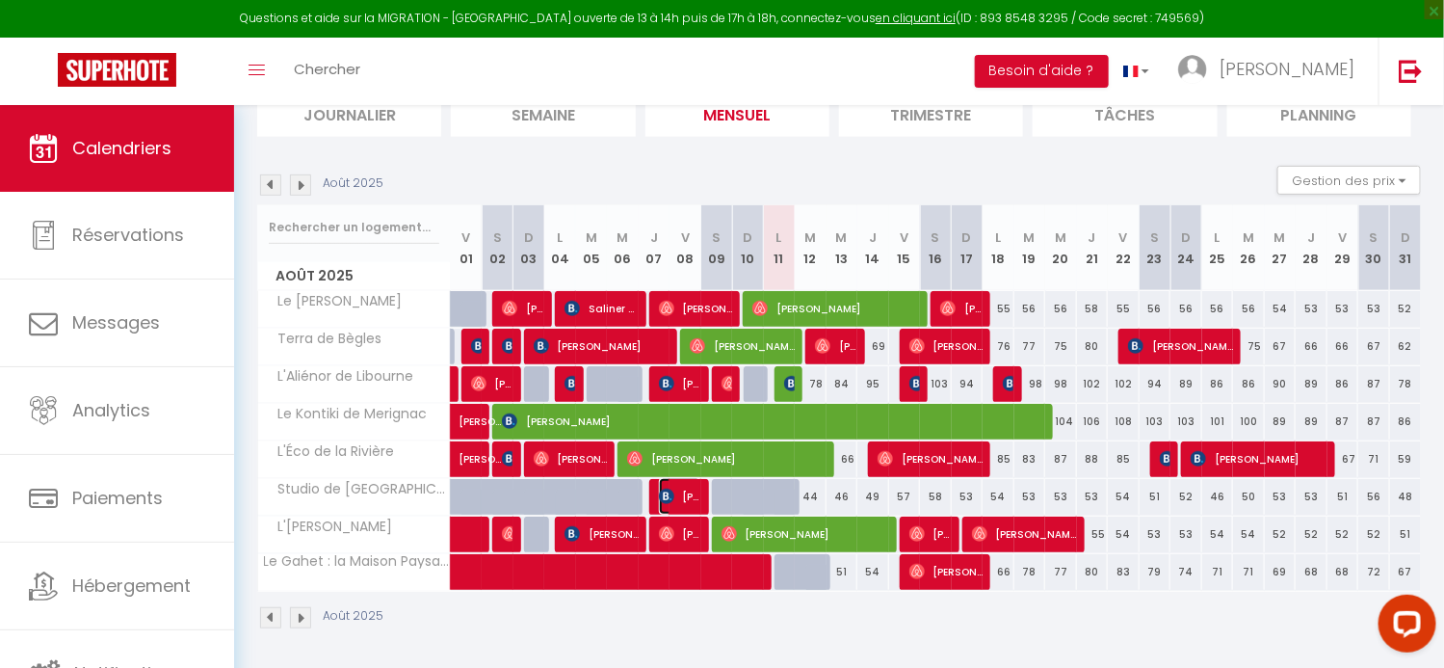
select select "0"
select select "1"
select select
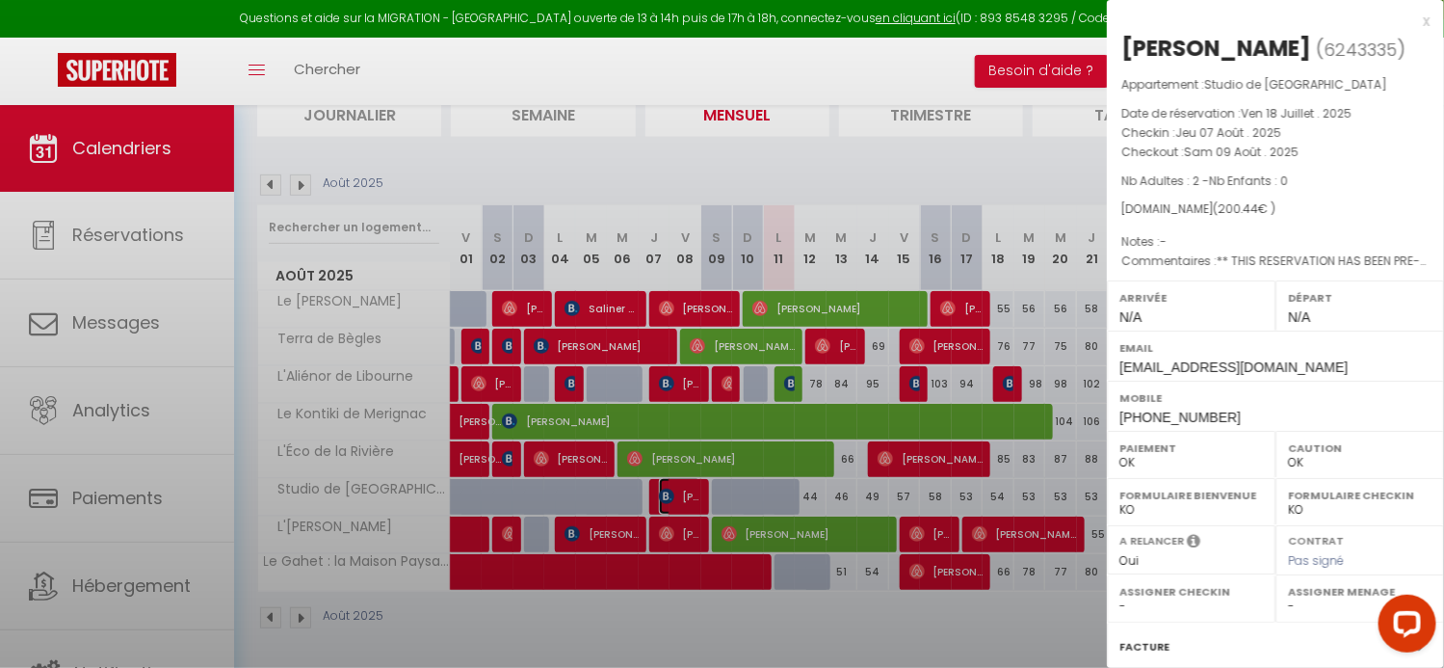
select select "29133"
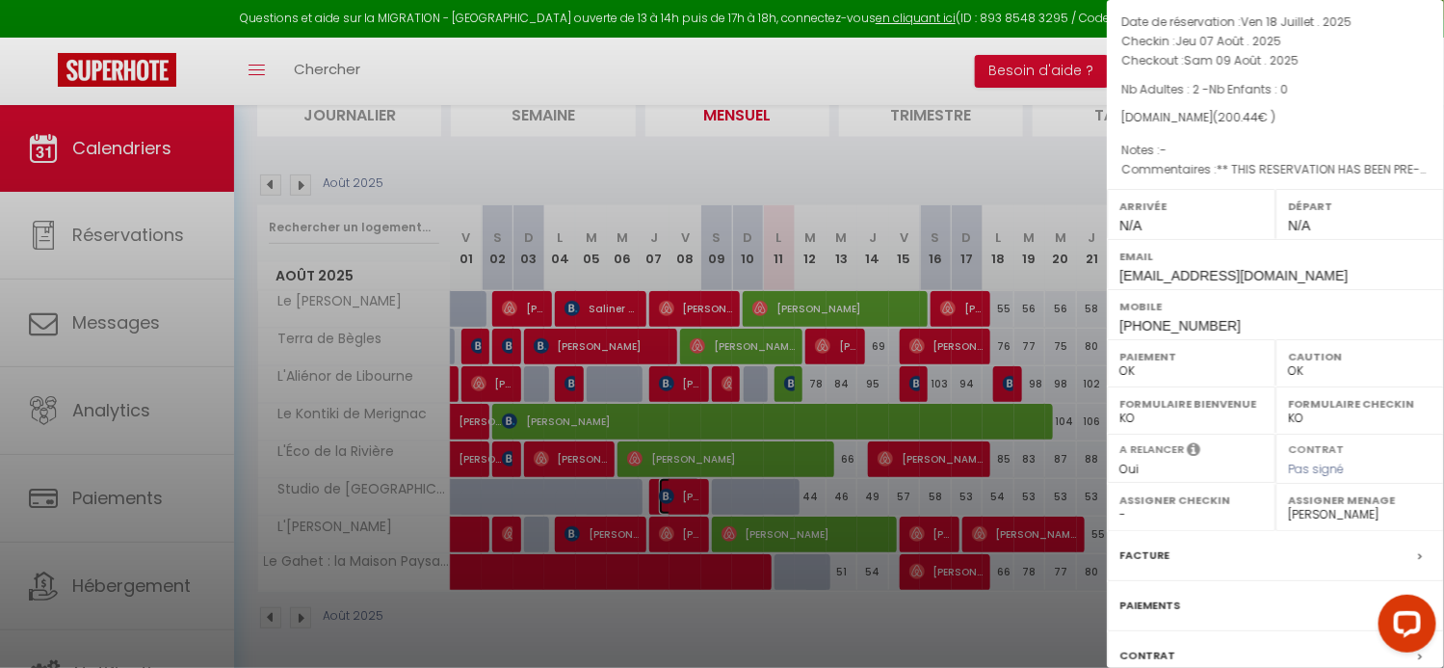
scroll to position [226, 0]
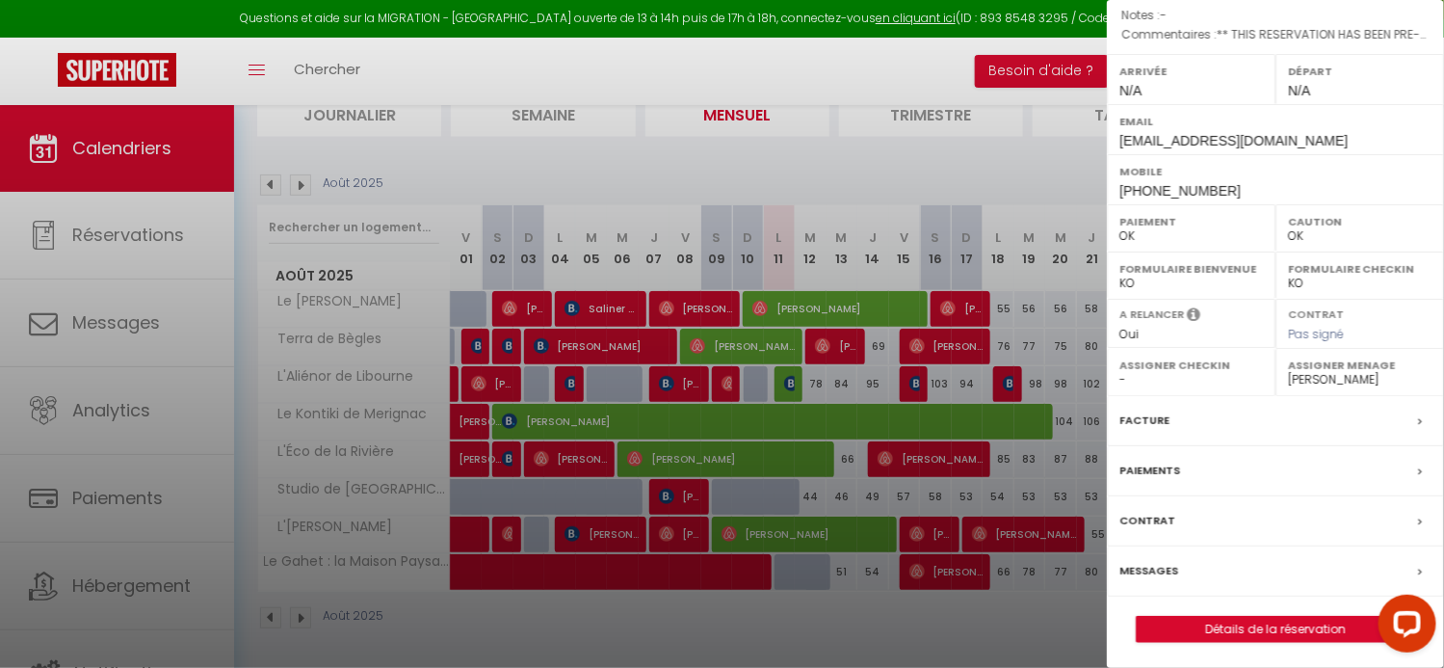
click at [1175, 562] on label "Messages" at bounding box center [1149, 571] width 59 height 20
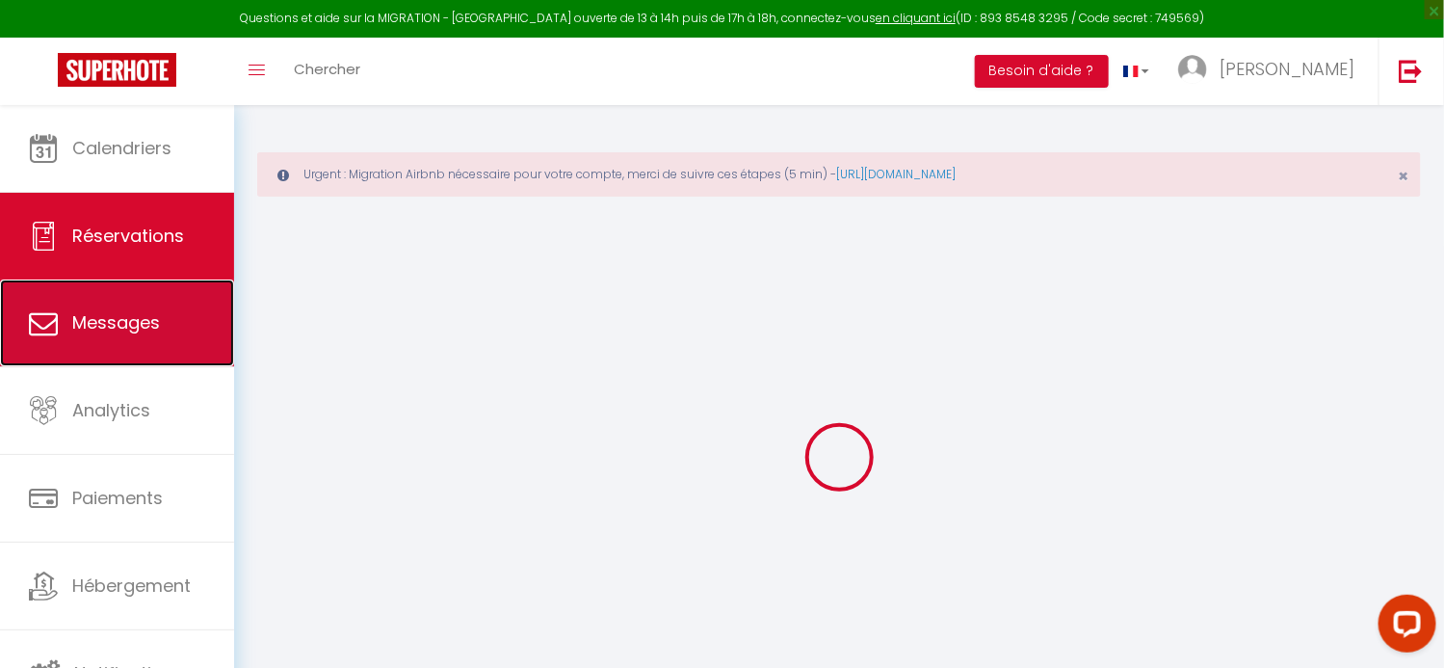
click at [116, 322] on span "Messages" at bounding box center [116, 322] width 88 height 24
select select "message"
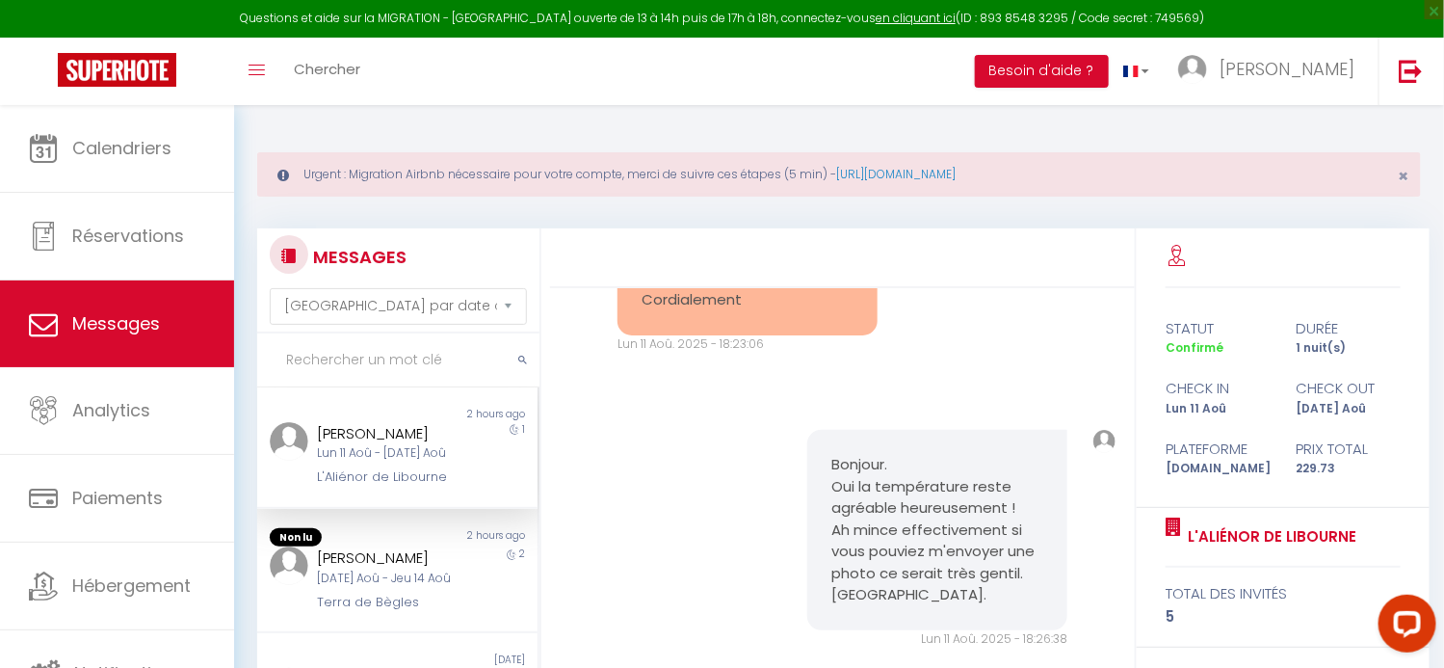
scroll to position [3447, 0]
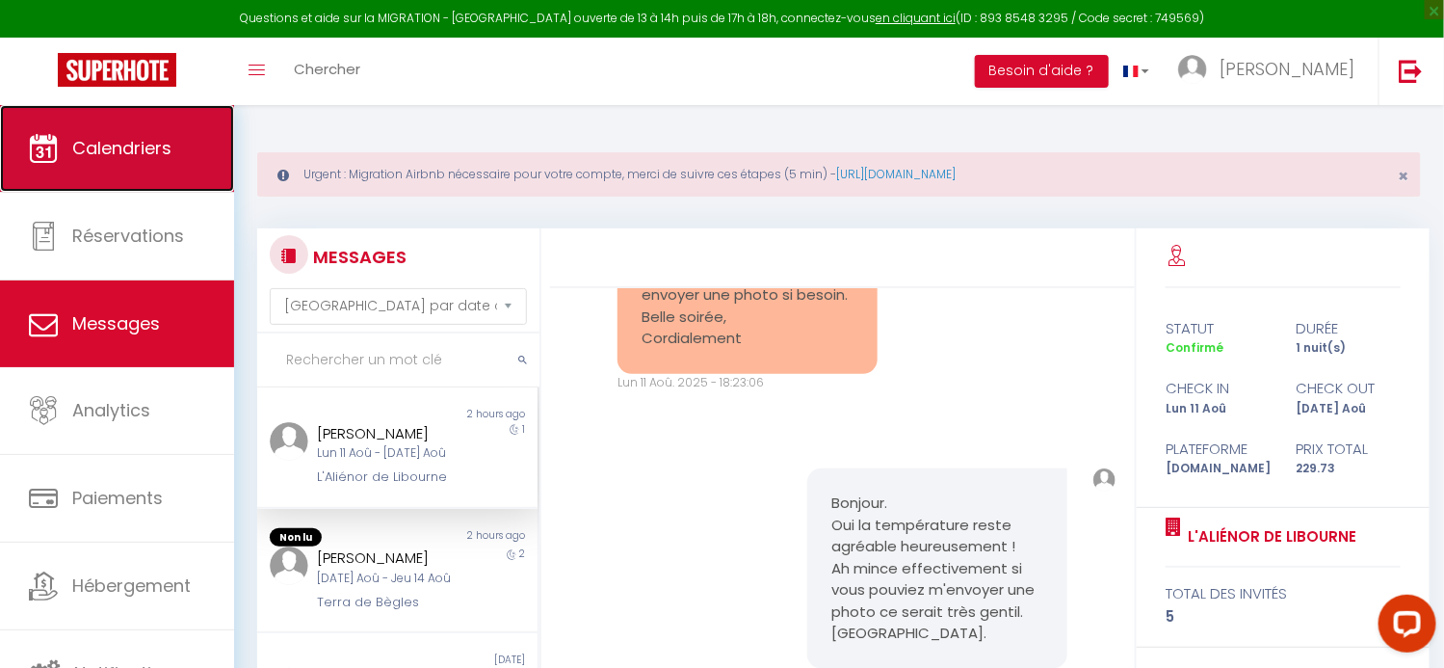
click at [121, 155] on span "Calendriers" at bounding box center [121, 148] width 99 height 24
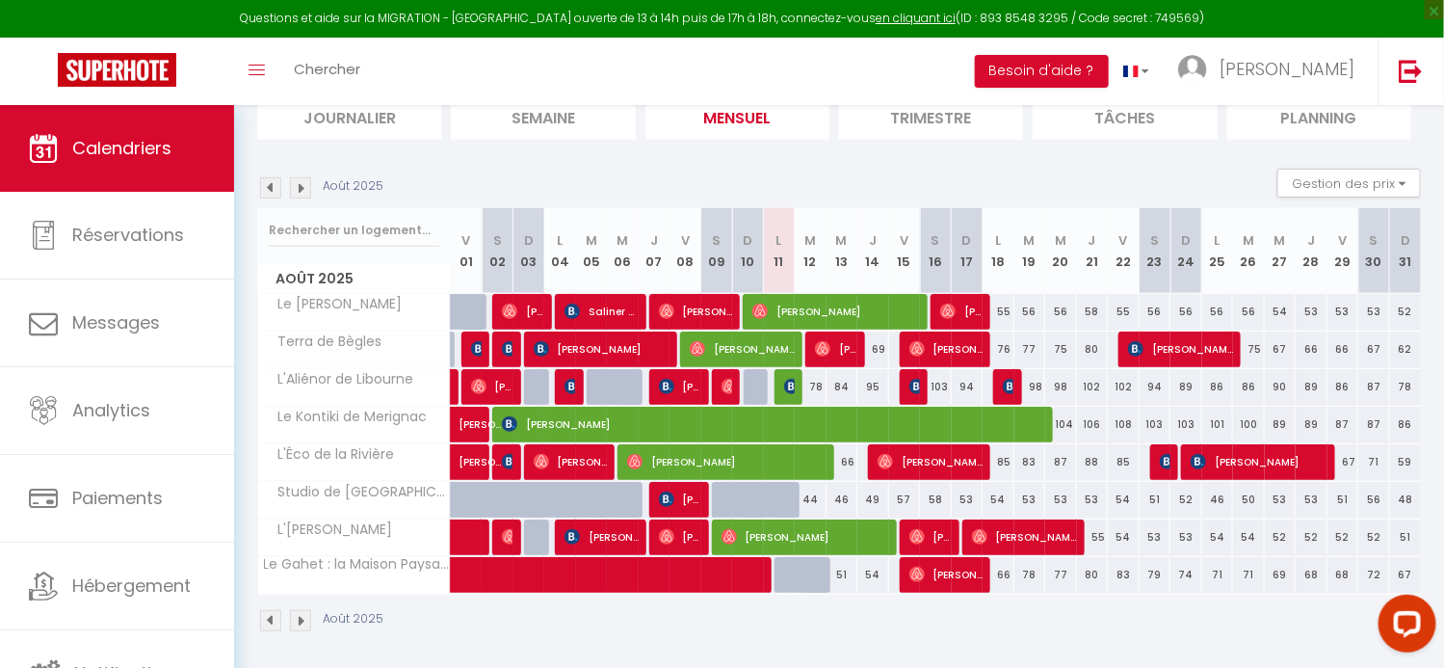
scroll to position [230, 0]
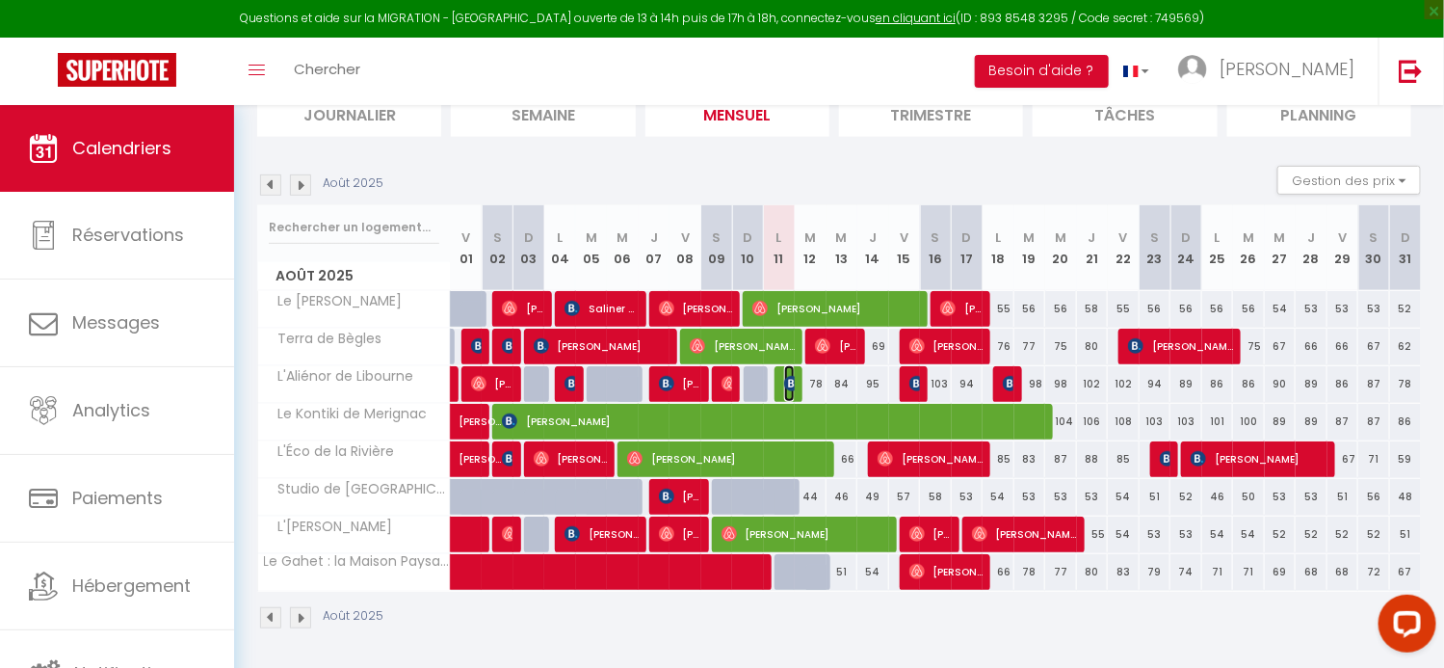
click at [785, 380] on img at bounding box center [791, 383] width 15 height 15
select select "OK"
select select "0"
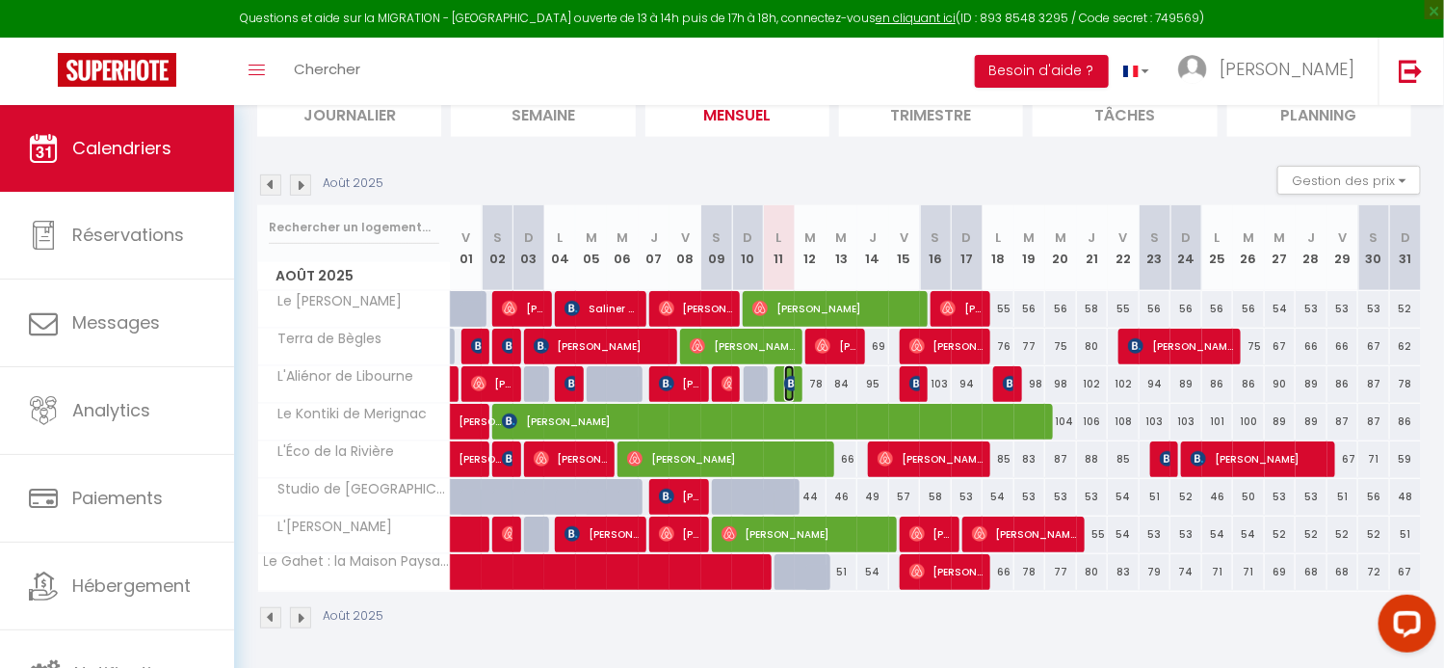
select select "1"
select select
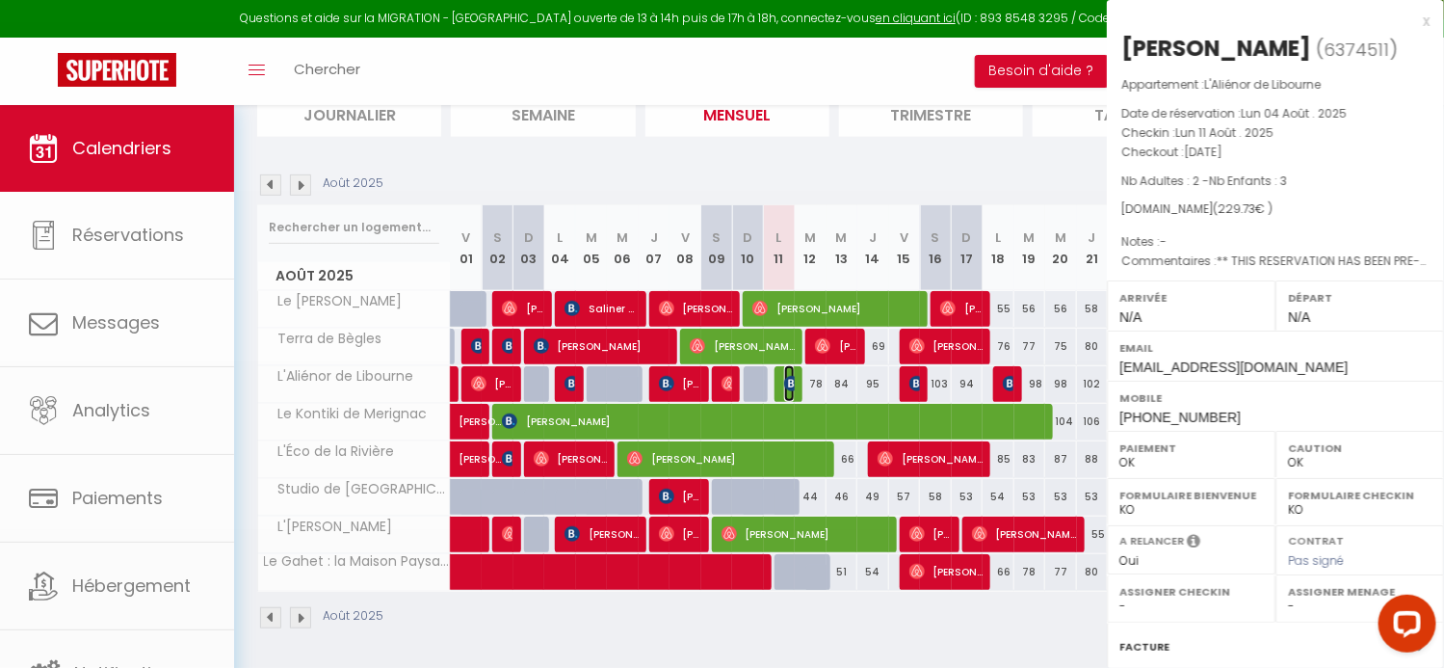
select select "29133"
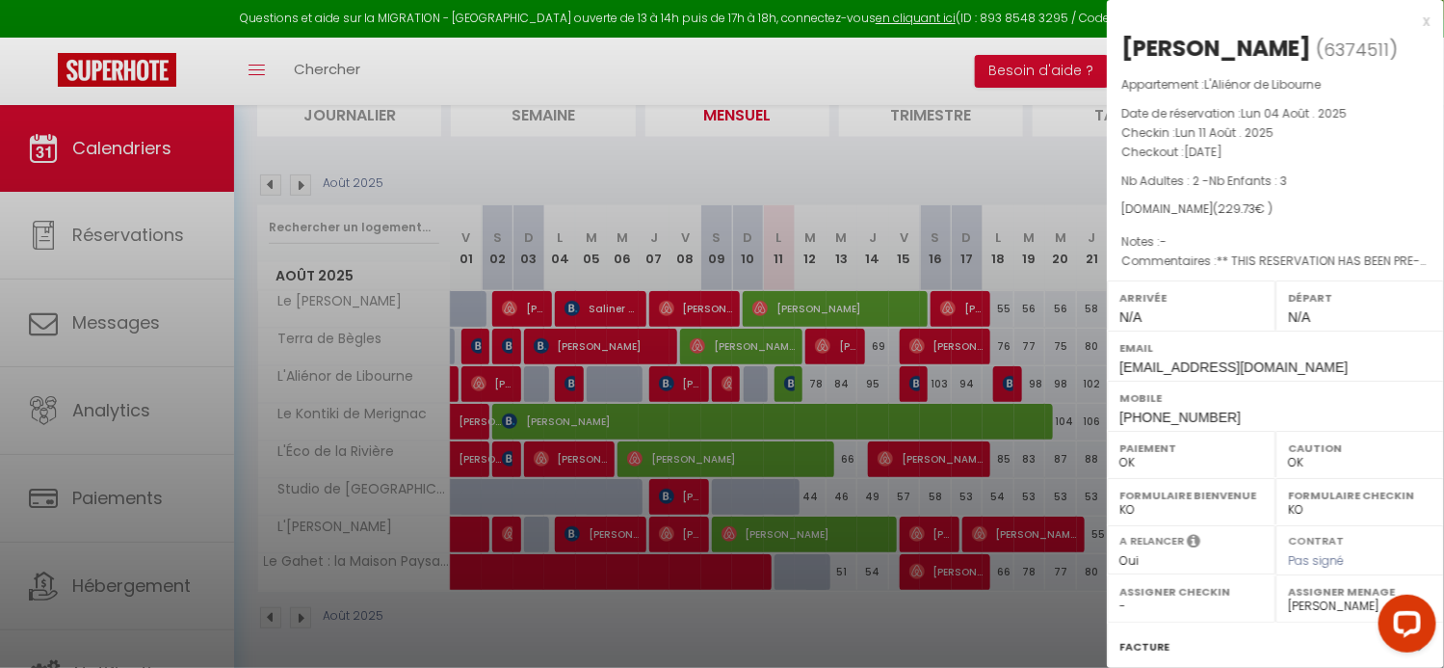
click at [863, 476] on div at bounding box center [722, 334] width 1444 height 668
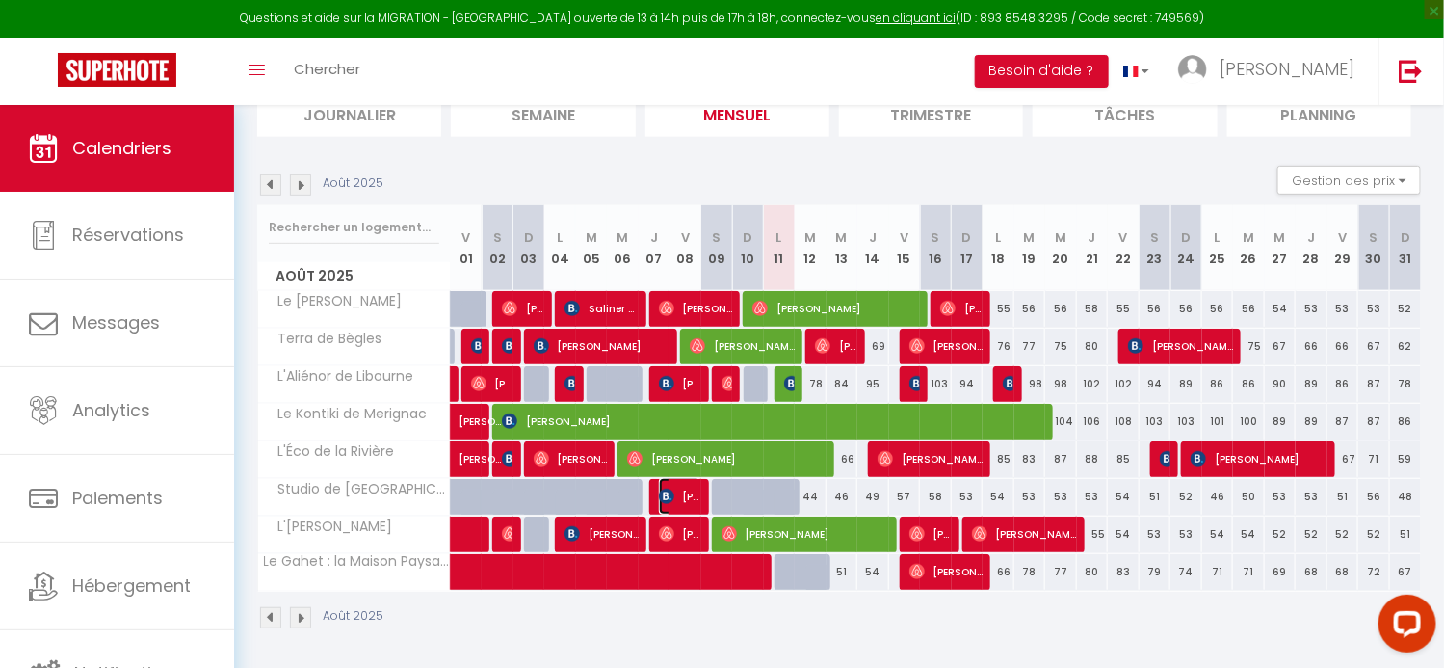
click at [672, 490] on img at bounding box center [666, 495] width 15 height 15
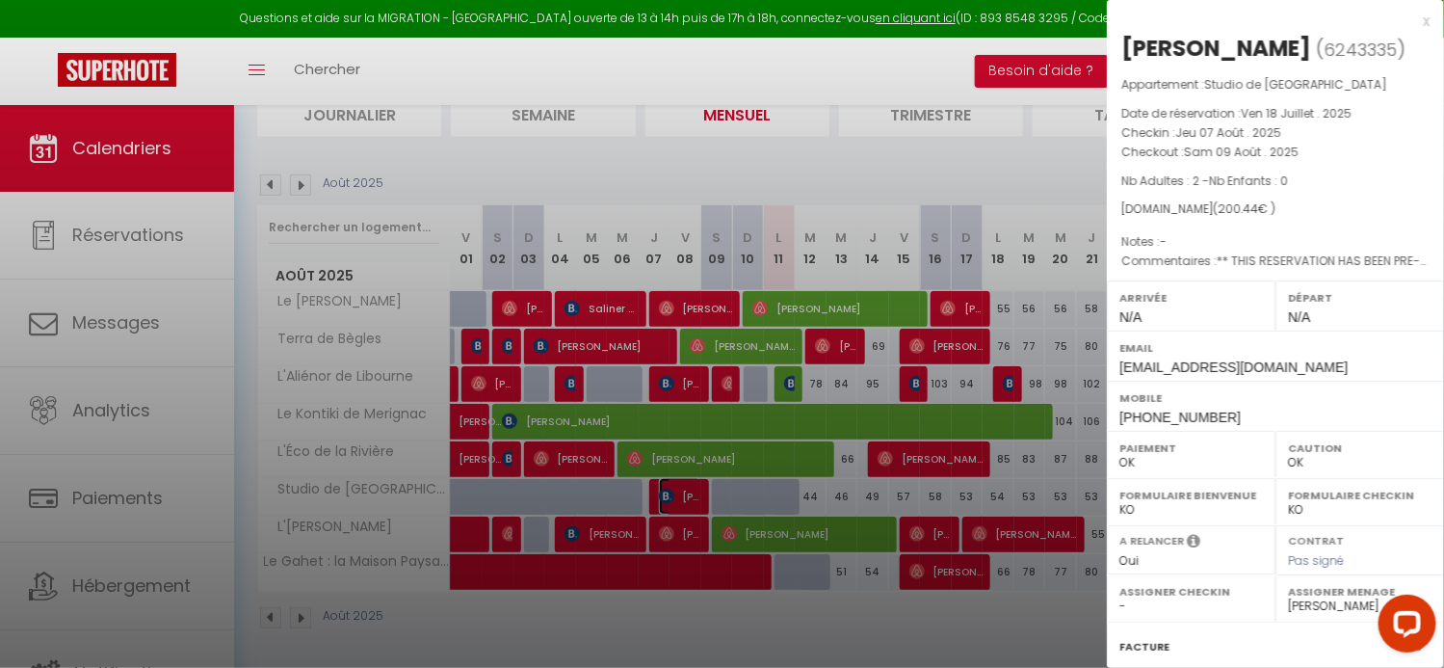
scroll to position [226, 0]
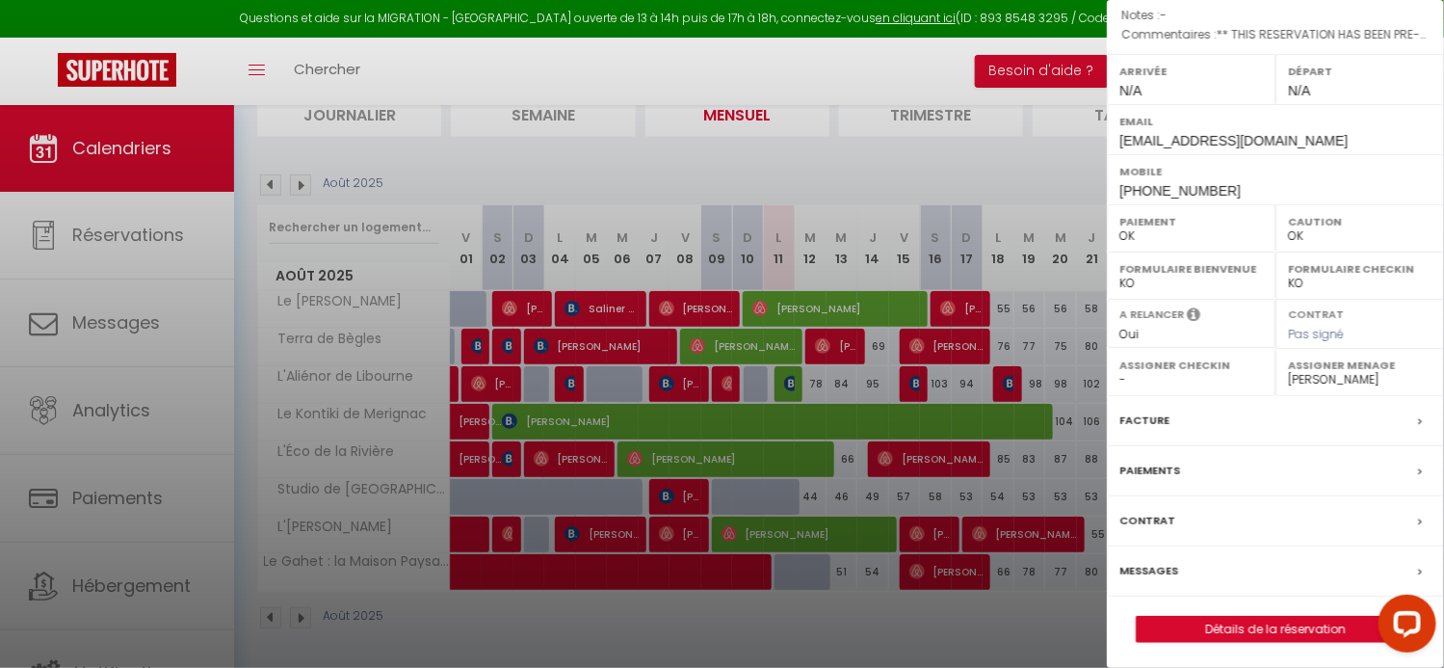
click at [1199, 563] on div "Messages" at bounding box center [1275, 571] width 337 height 50
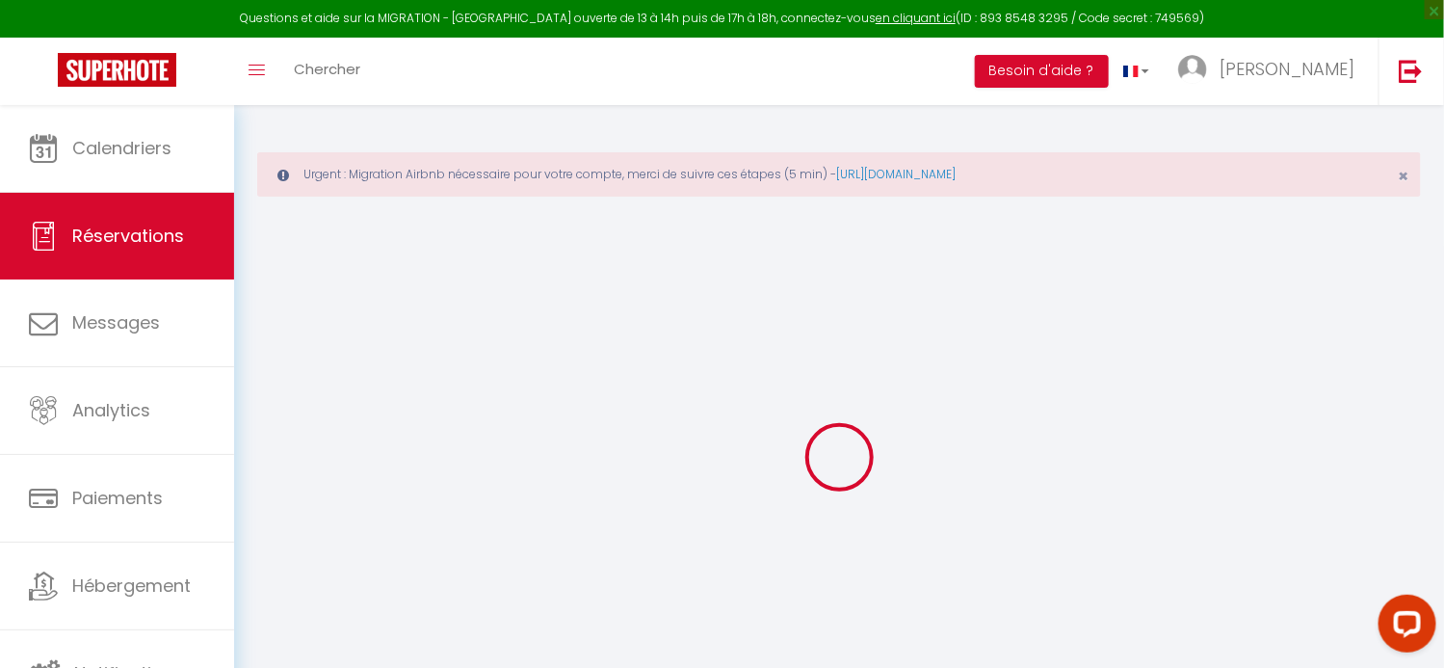
select select
checkbox input "false"
type textarea "** THIS RESERVATION HAS BEEN PRE-PAID ** Reservation has a cancellation grace p…"
select select
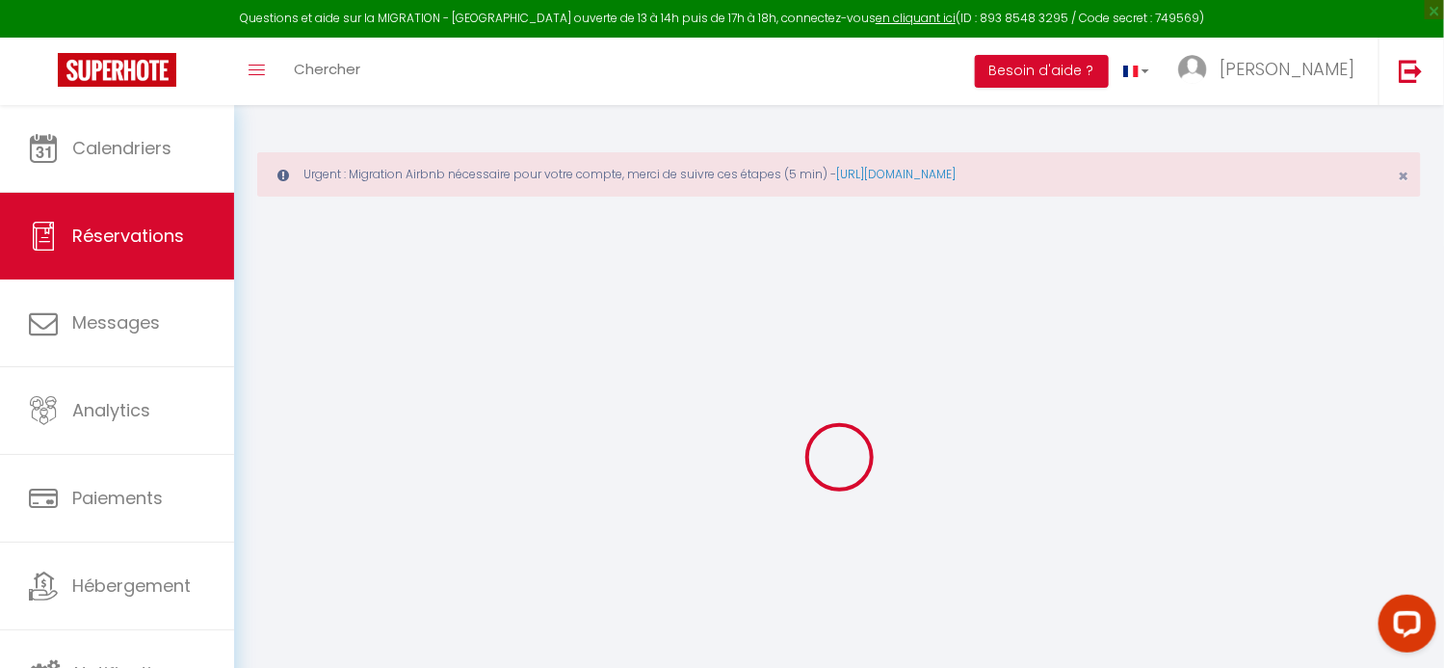
select select
checkbox input "false"
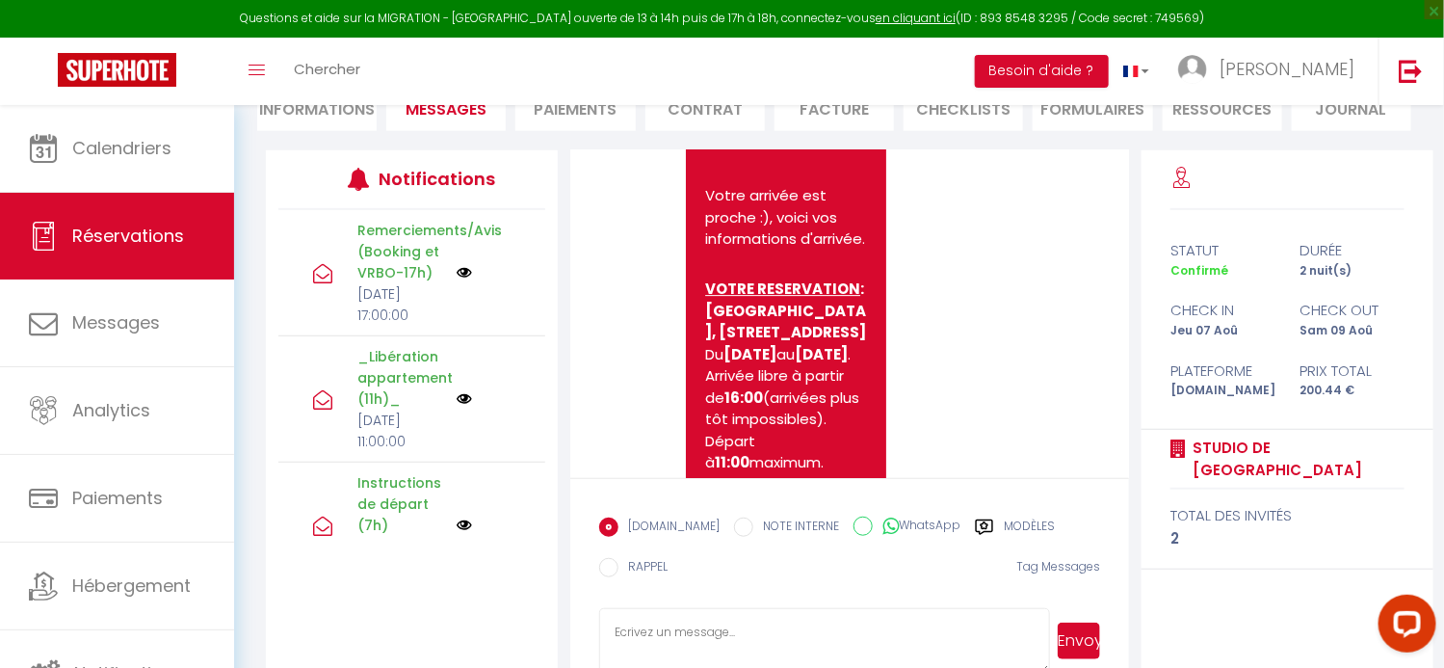
scroll to position [2351, 0]
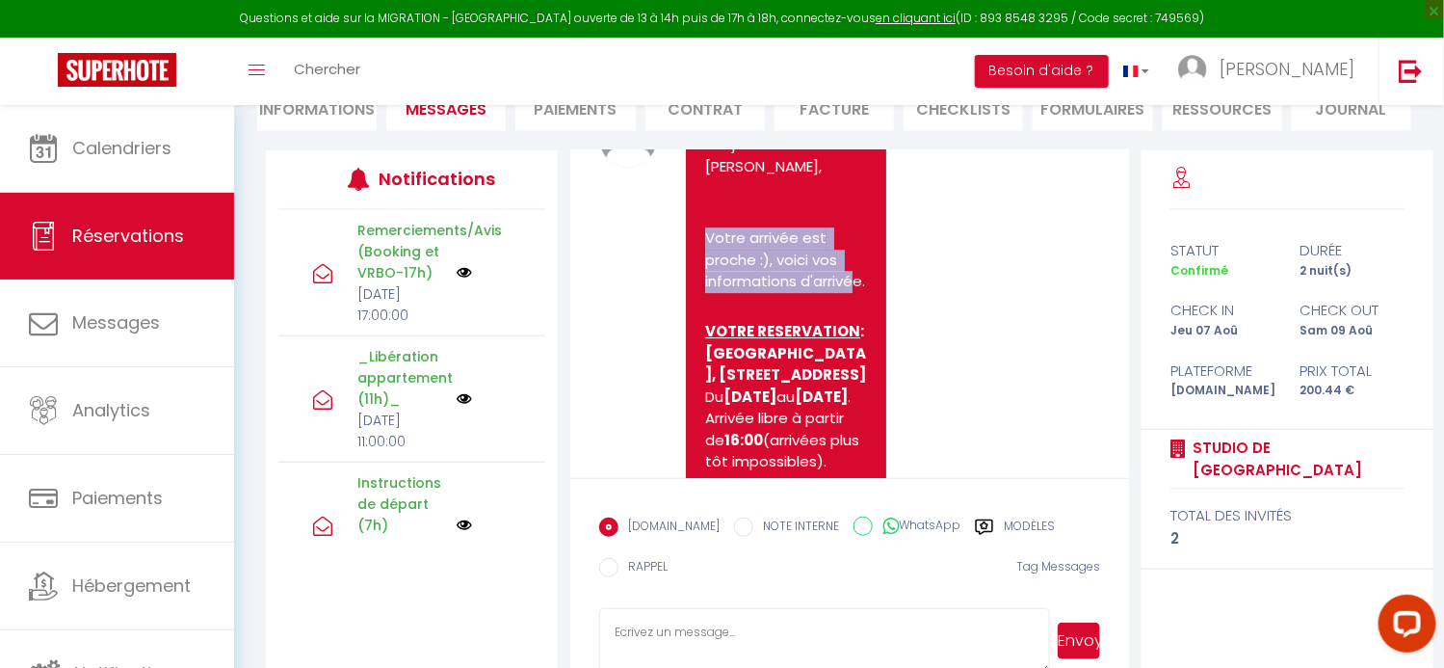
drag, startPoint x: 707, startPoint y: 303, endPoint x: 754, endPoint y: 362, distance: 75.4
click at [754, 314] on p "Votre arrivée est proche :), voici vos informations d'arrivée." at bounding box center [786, 270] width 162 height 87
click at [731, 314] on p "Votre arrivée est proche :), voici vos informations d'arrivée." at bounding box center [786, 270] width 162 height 87
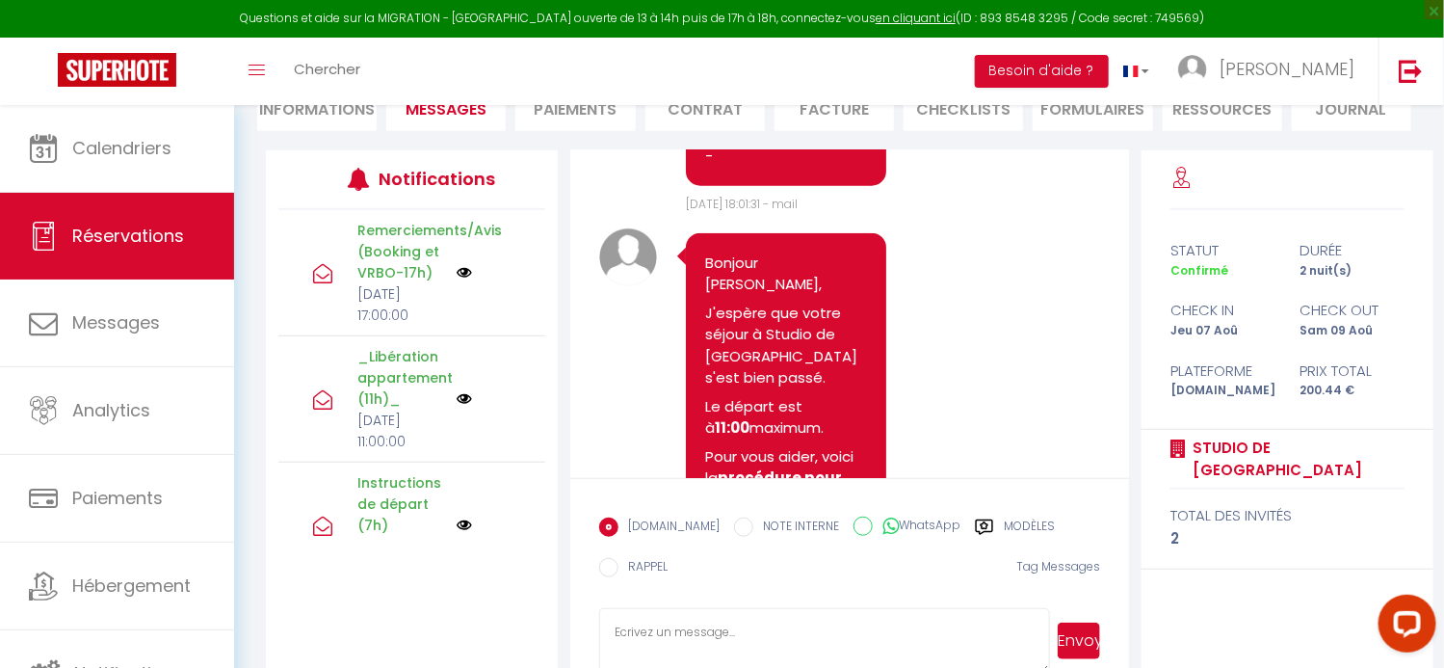
scroll to position [3767, 0]
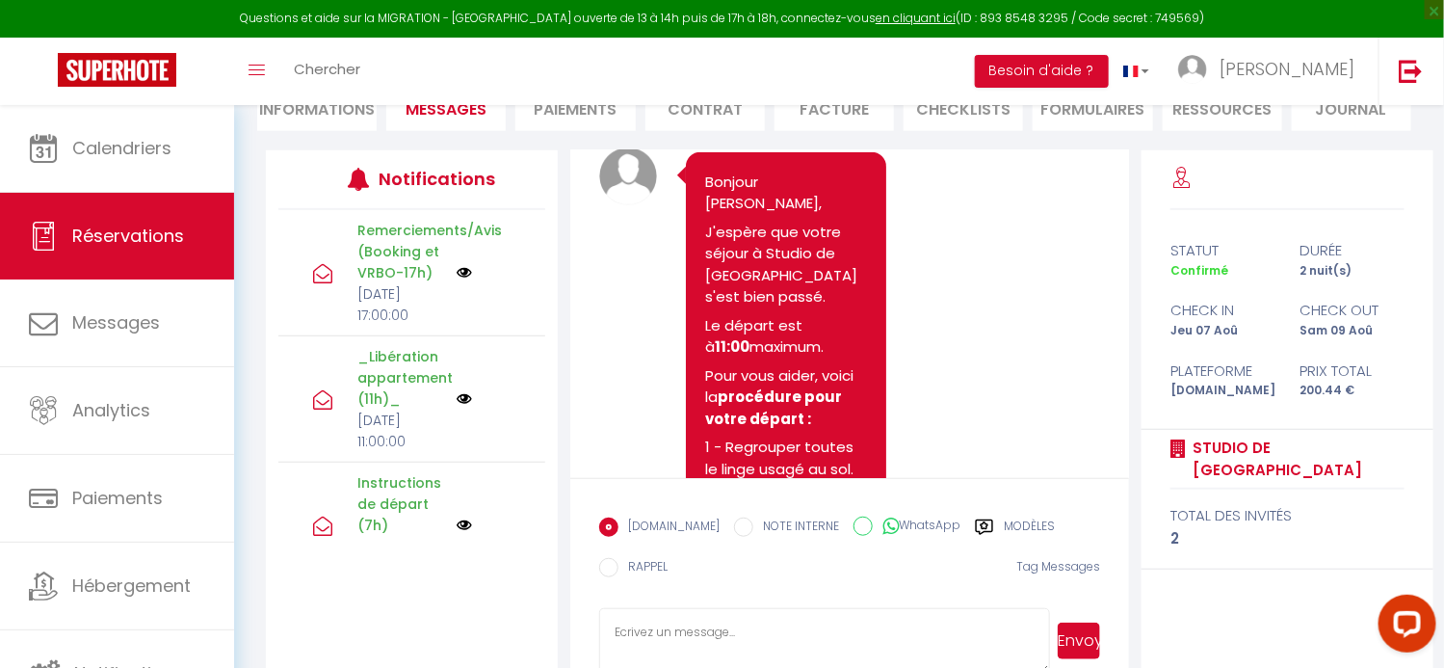
drag, startPoint x: 705, startPoint y: 226, endPoint x: 817, endPoint y: 425, distance: 227.8
copy pre "VOTRE RESERVATION : [GEOGRAPHIC_DATA], [STREET_ADDRESS] [DATE] au [DATE] . Arri…"
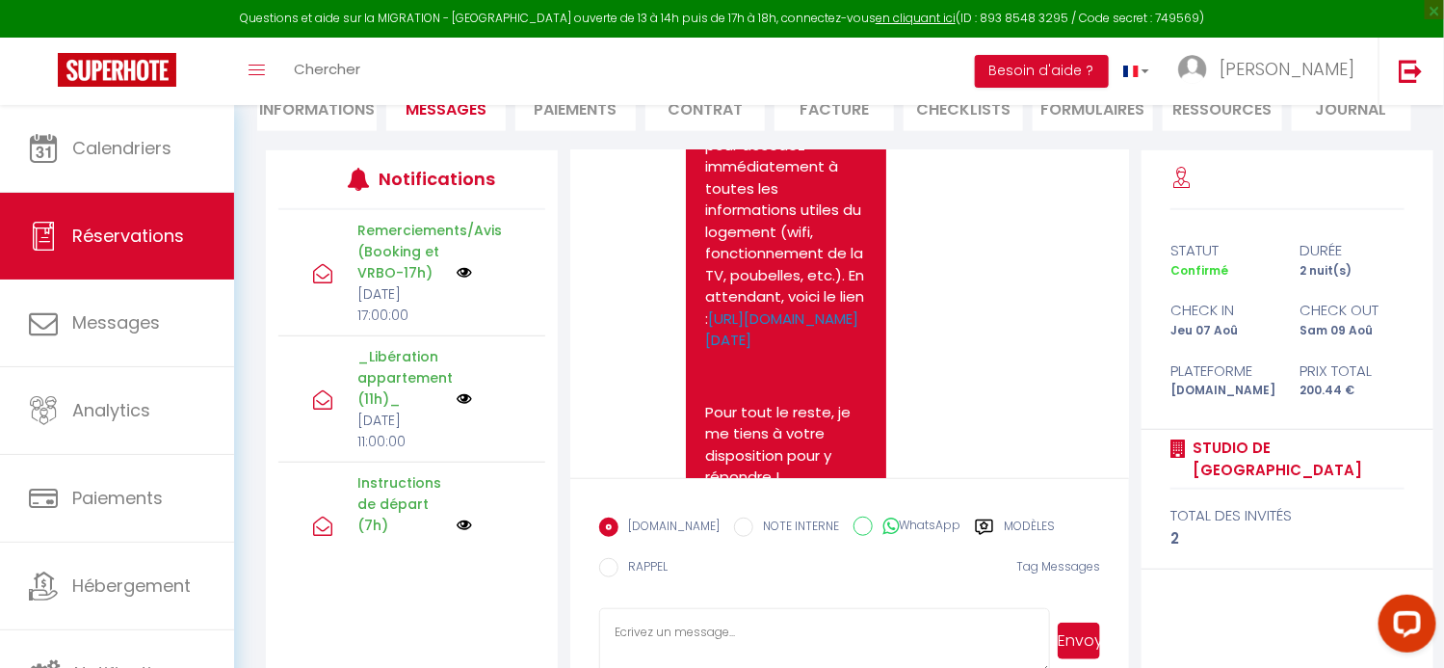
scroll to position [2322, 0]
